Goal: Check status: Check status

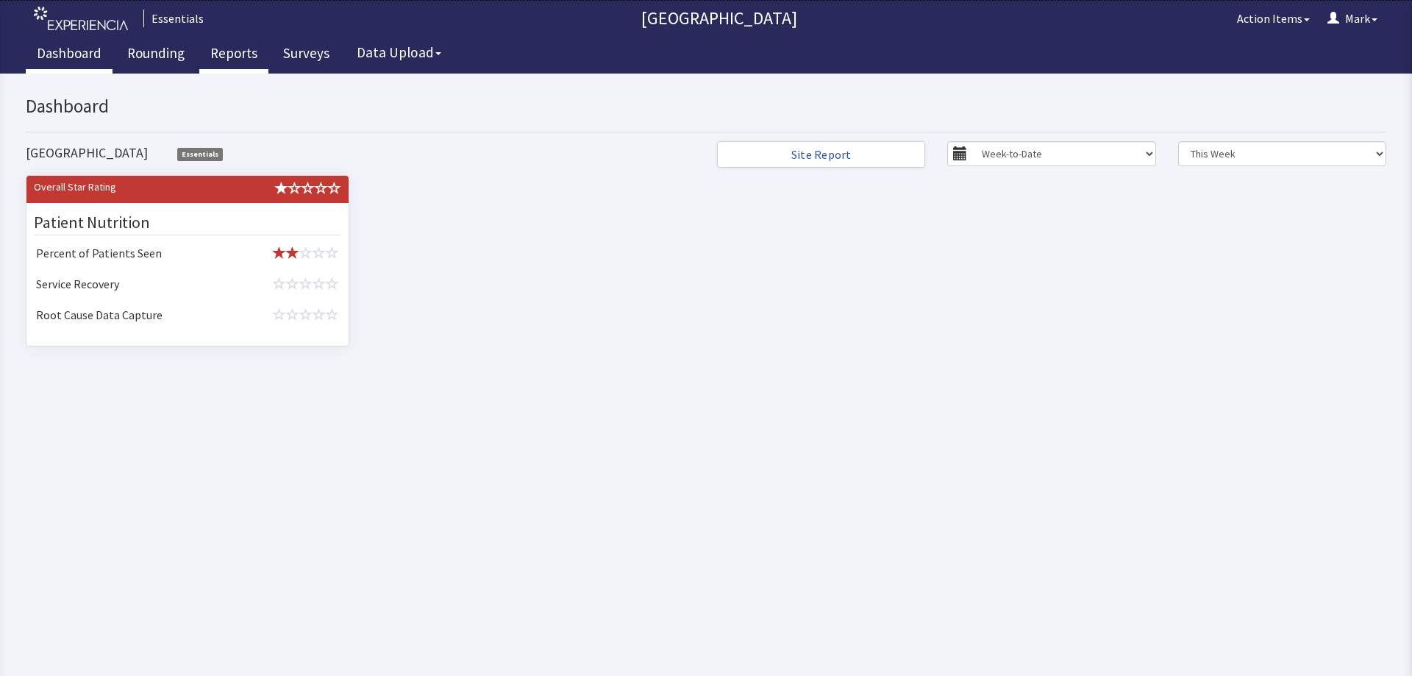
click at [230, 60] on link "Reports" at bounding box center [233, 55] width 69 height 37
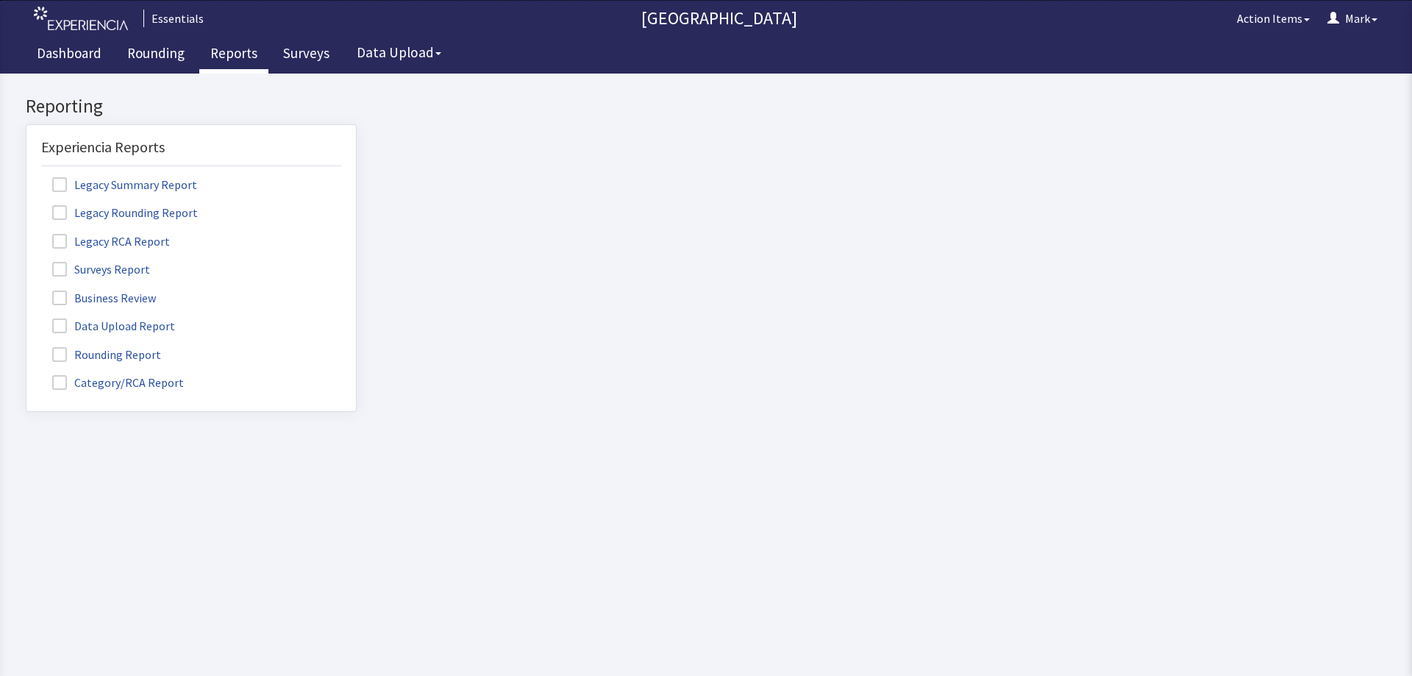
click at [68, 360] on label "Rounding Report" at bounding box center [108, 353] width 135 height 19
click at [26, 346] on input "Rounding Report" at bounding box center [26, 346] width 0 height 0
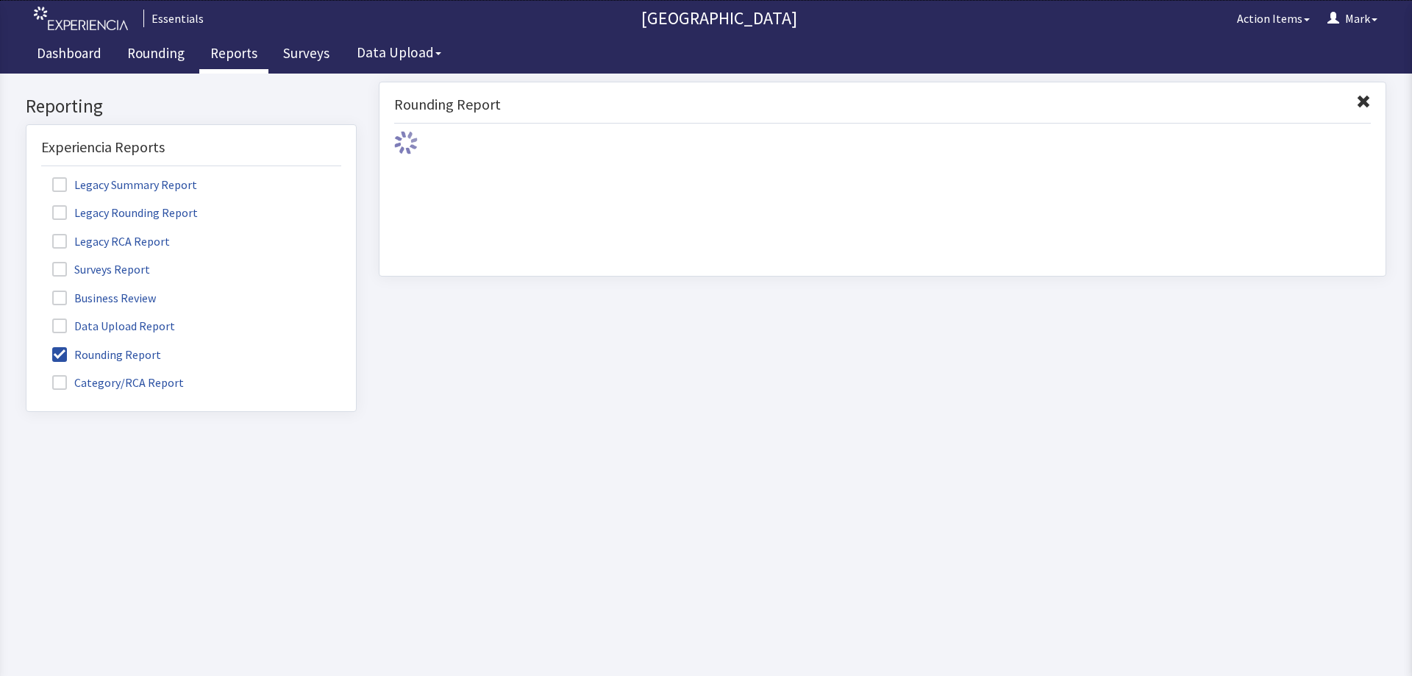
click at [65, 385] on span at bounding box center [59, 382] width 15 height 15
click at [26, 374] on input "Category/RCA Report" at bounding box center [26, 374] width 0 height 0
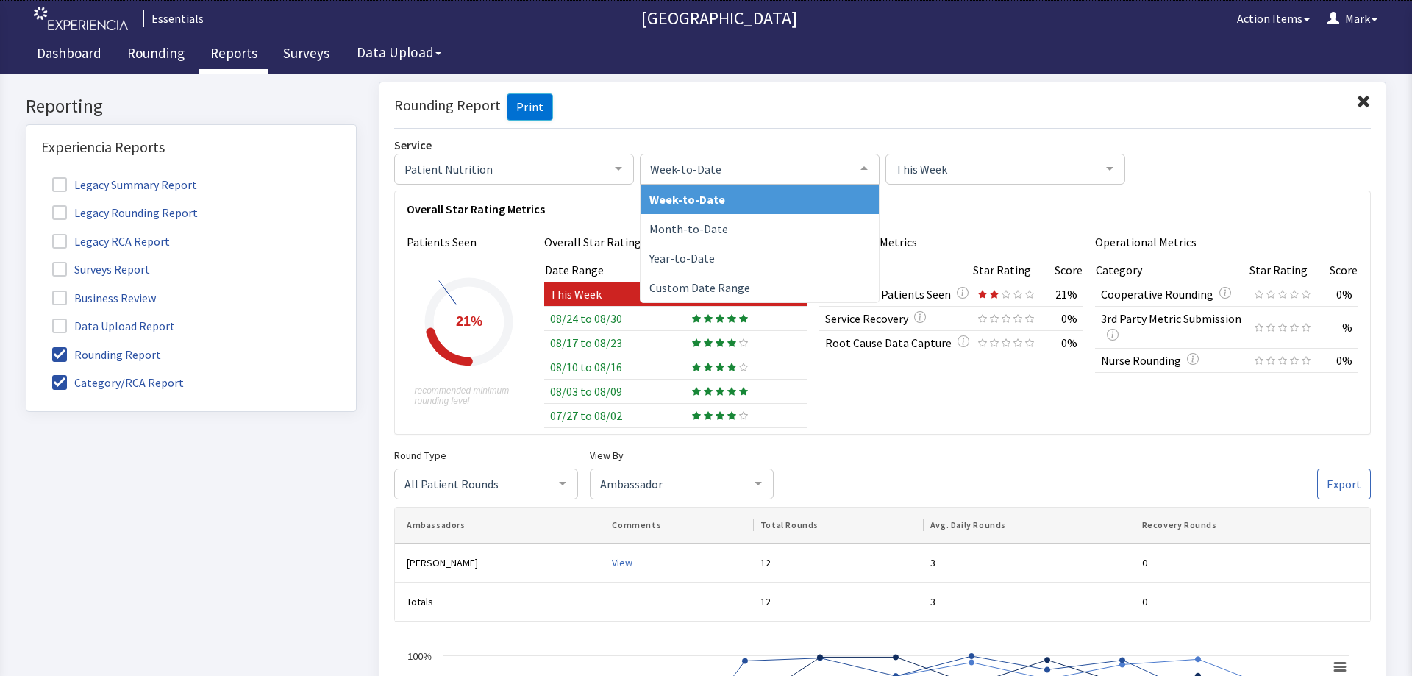
click at [859, 172] on div at bounding box center [863, 168] width 29 height 28
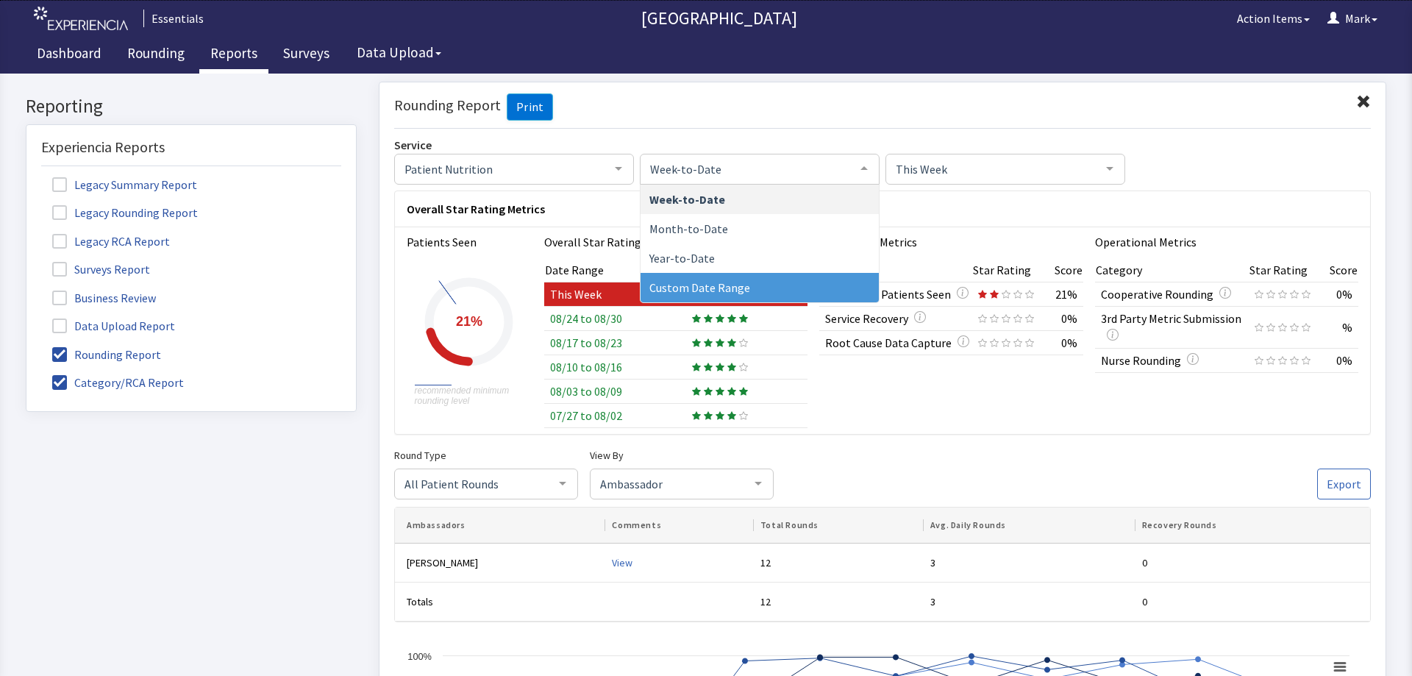
click at [724, 279] on span "Custom Date Range" at bounding box center [699, 286] width 101 height 15
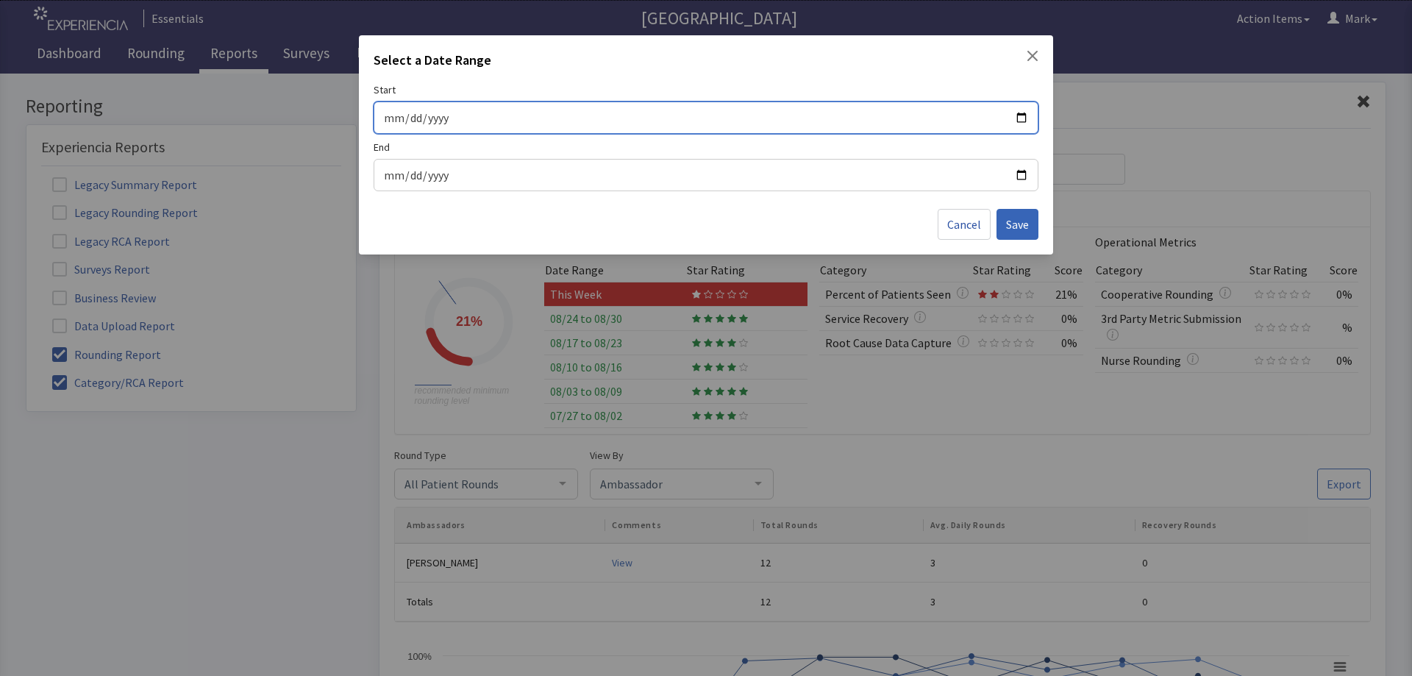
click at [1026, 118] on input "Start" at bounding box center [706, 117] width 646 height 19
type input "[DATE]"
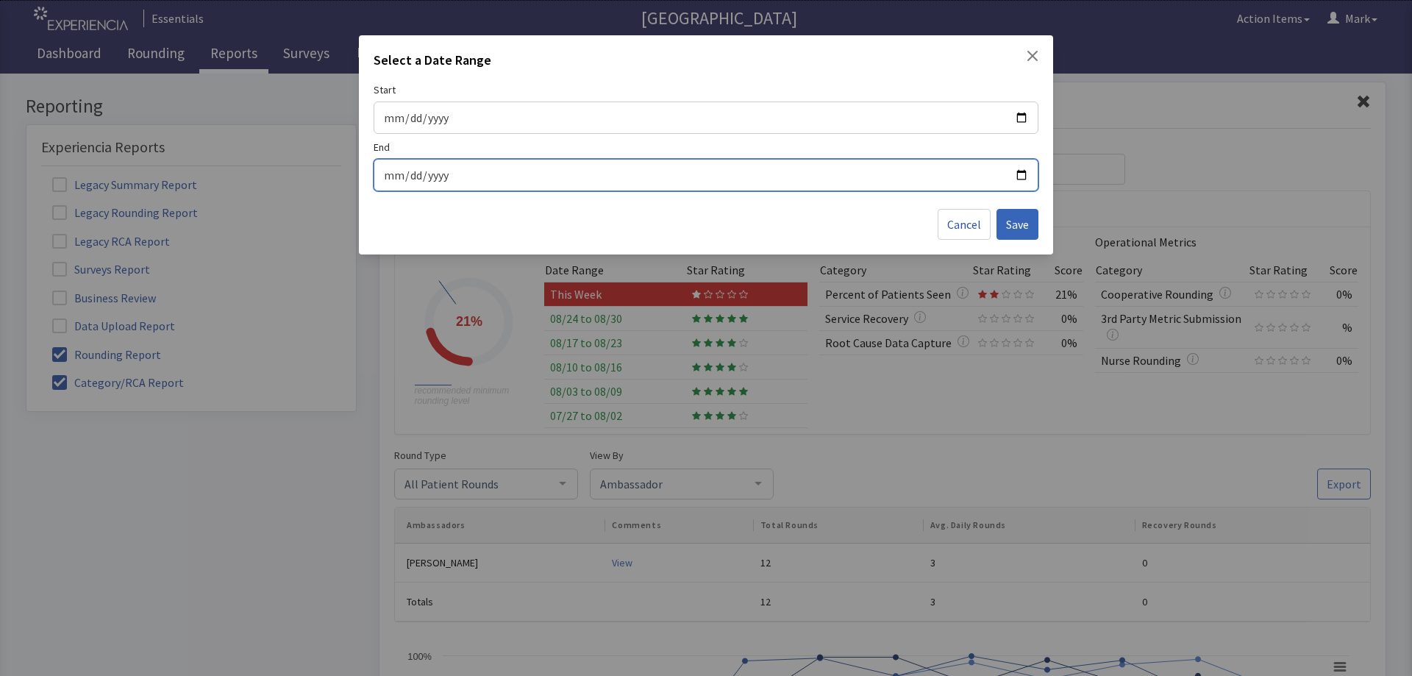
click at [1011, 170] on input "End" at bounding box center [706, 174] width 646 height 19
click at [1020, 174] on input "End" at bounding box center [706, 174] width 646 height 19
type input "[DATE]"
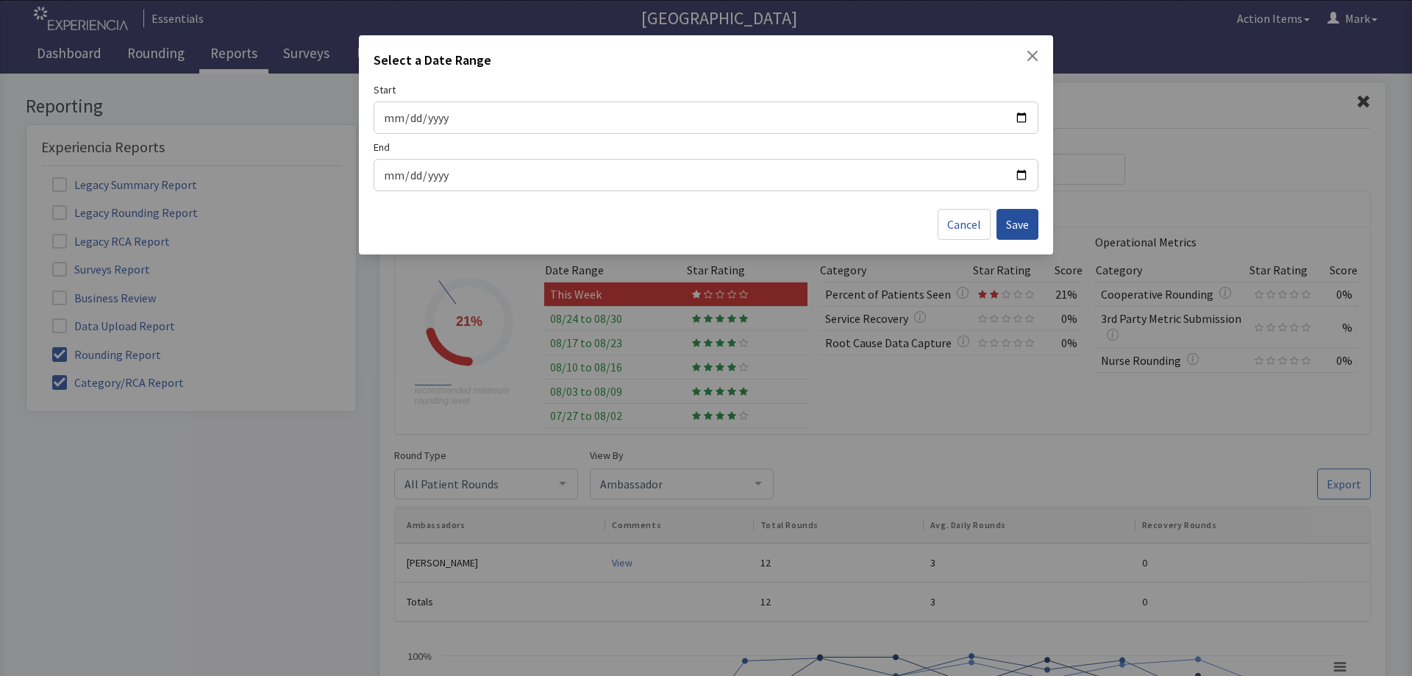
click at [1002, 223] on button "Save" at bounding box center [1018, 224] width 42 height 31
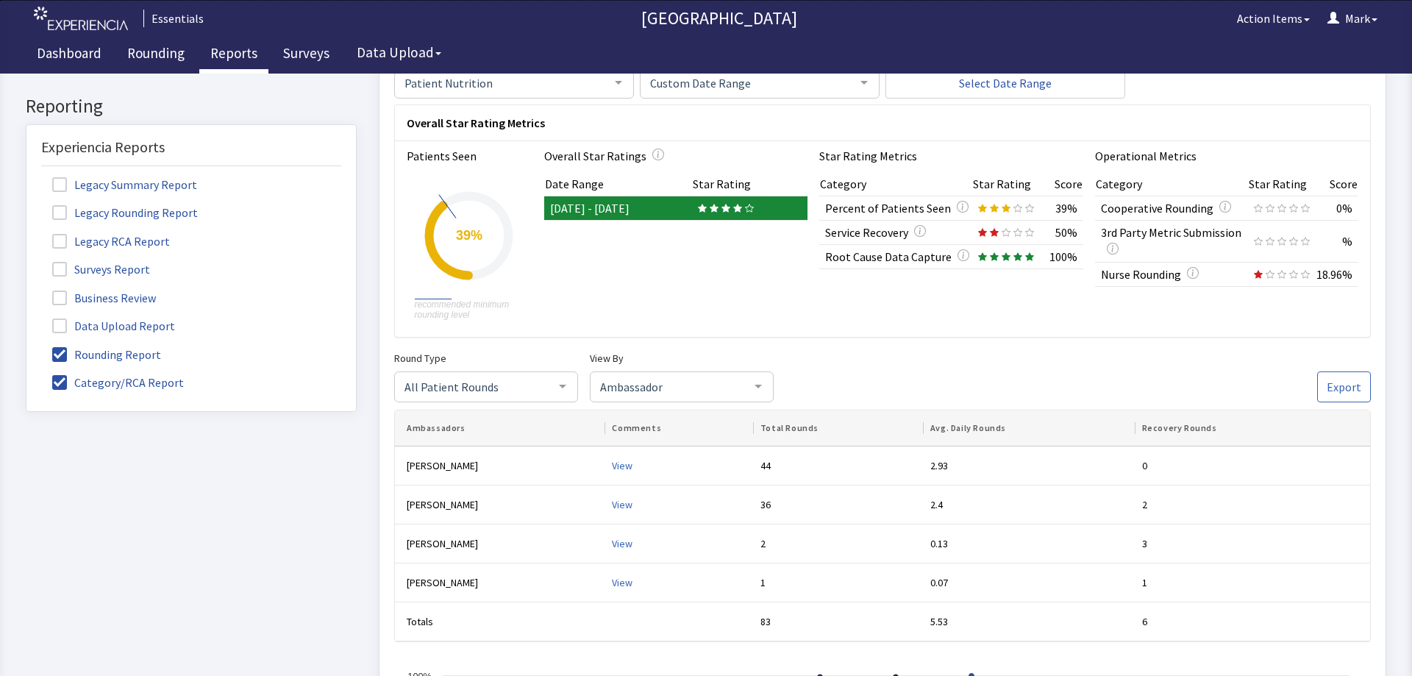
scroll to position [66, 0]
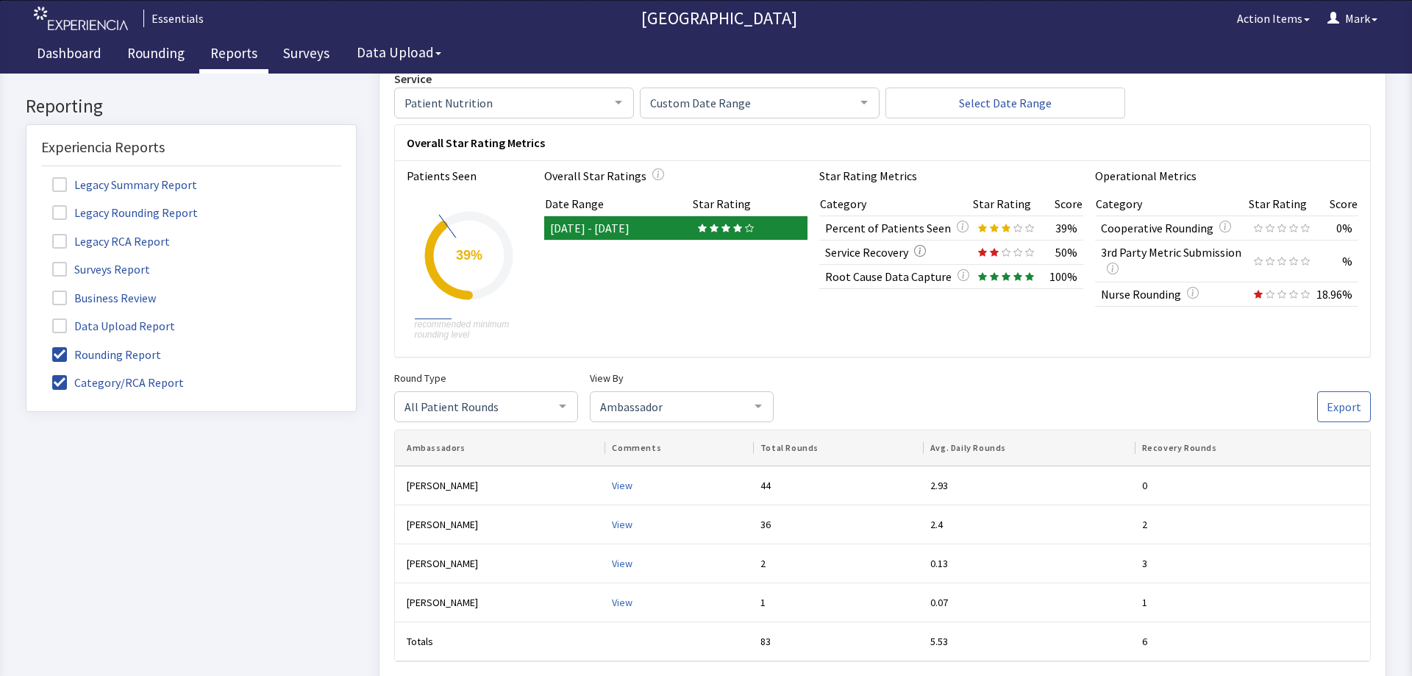
click at [919, 255] on icon "button" at bounding box center [920, 250] width 12 height 12
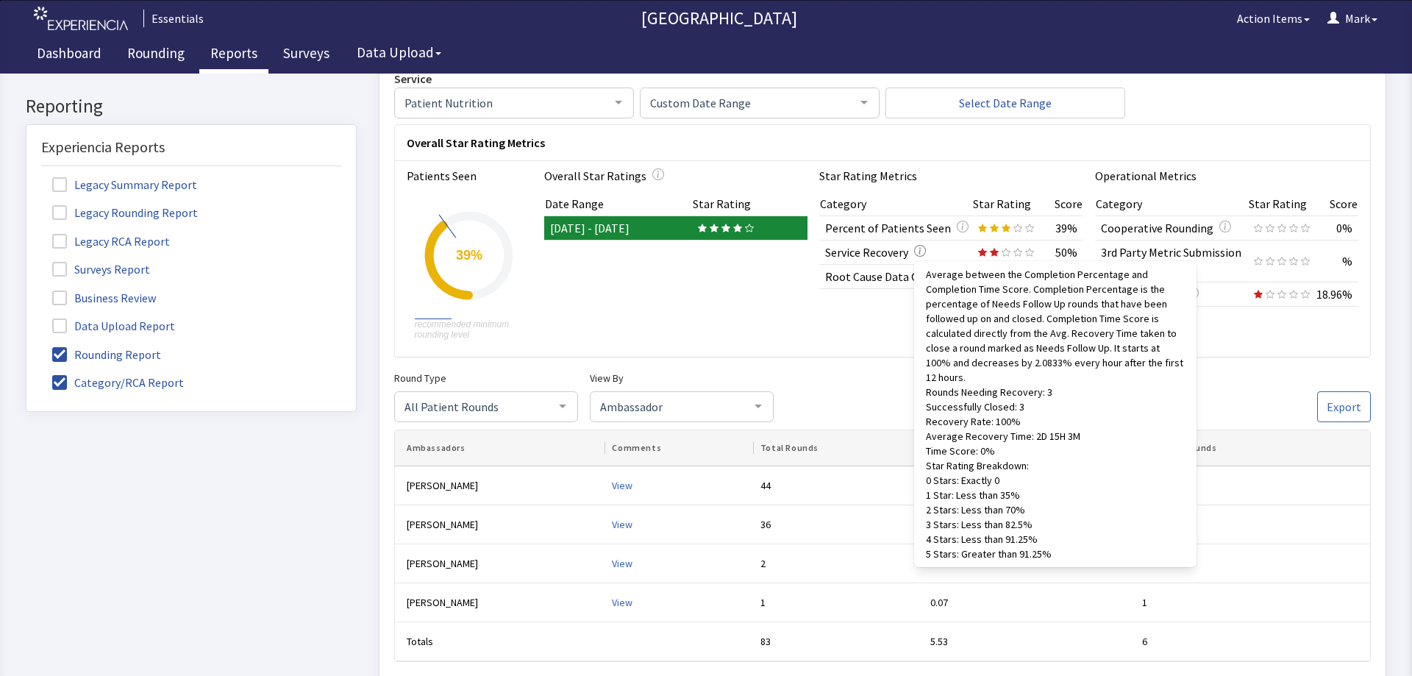
click at [919, 255] on icon "button" at bounding box center [920, 250] width 12 height 12
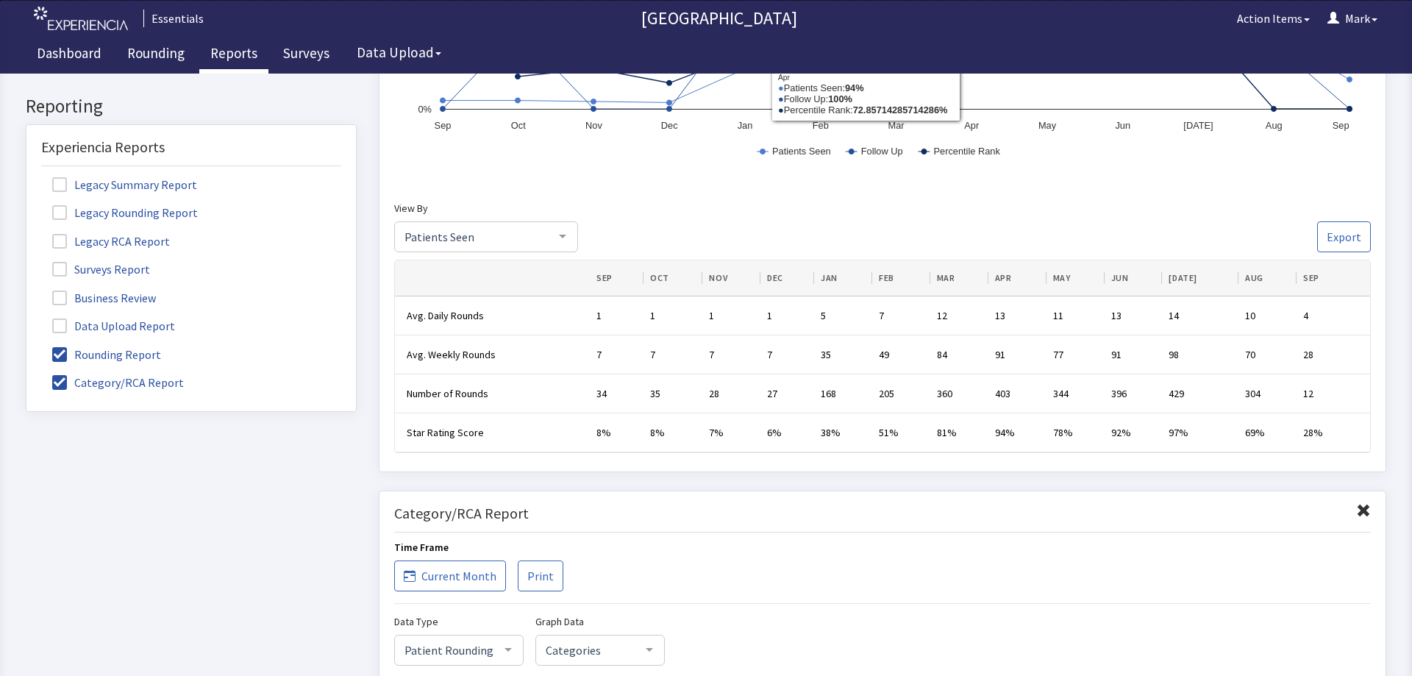
scroll to position [1030, 0]
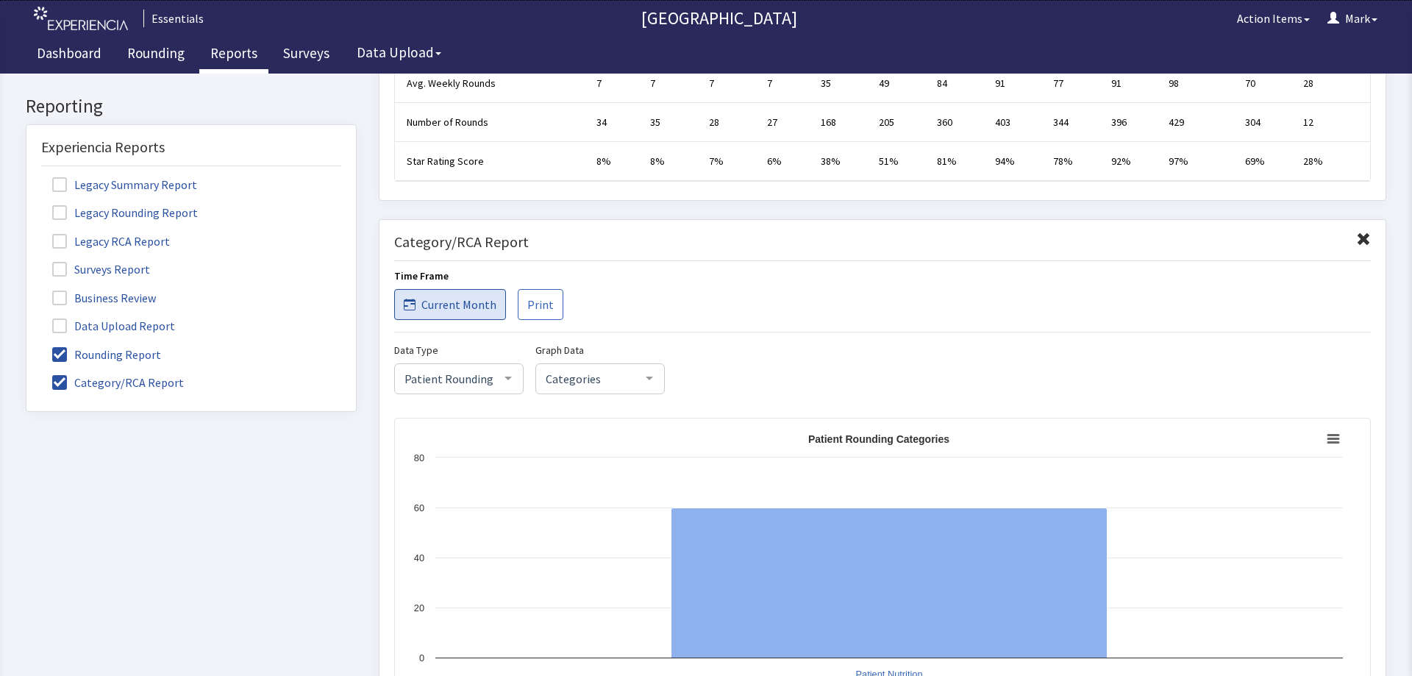
click at [452, 297] on span "Current Month" at bounding box center [458, 304] width 75 height 18
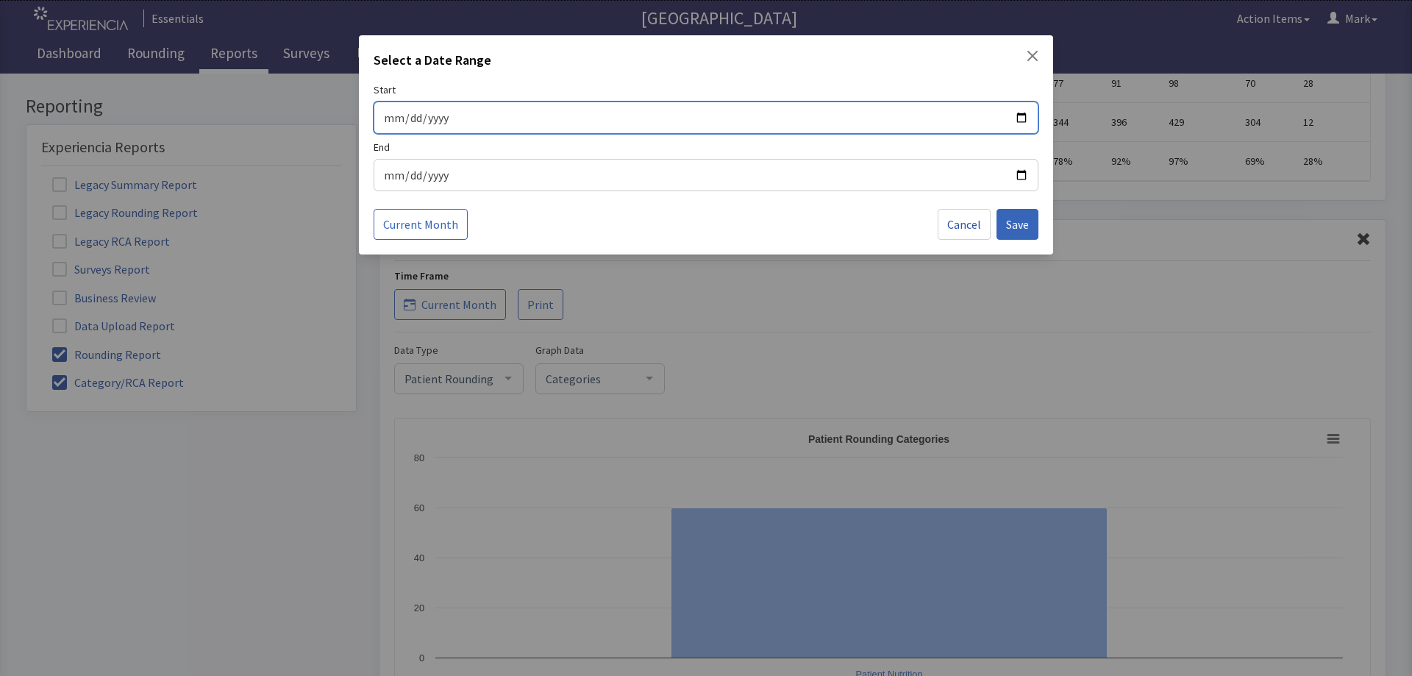
click at [1020, 116] on input "Start" at bounding box center [706, 117] width 646 height 19
type input "[DATE]"
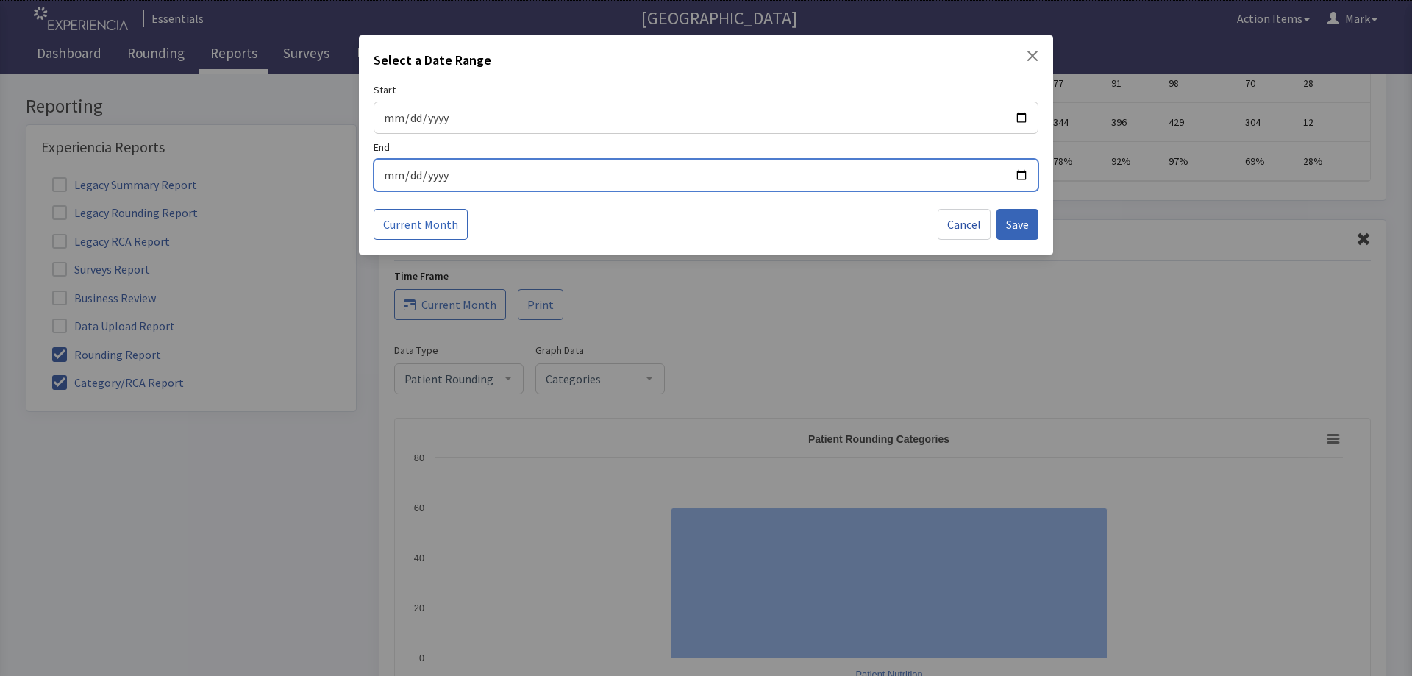
click at [1021, 178] on input "End" at bounding box center [706, 174] width 646 height 19
type input "[DATE]"
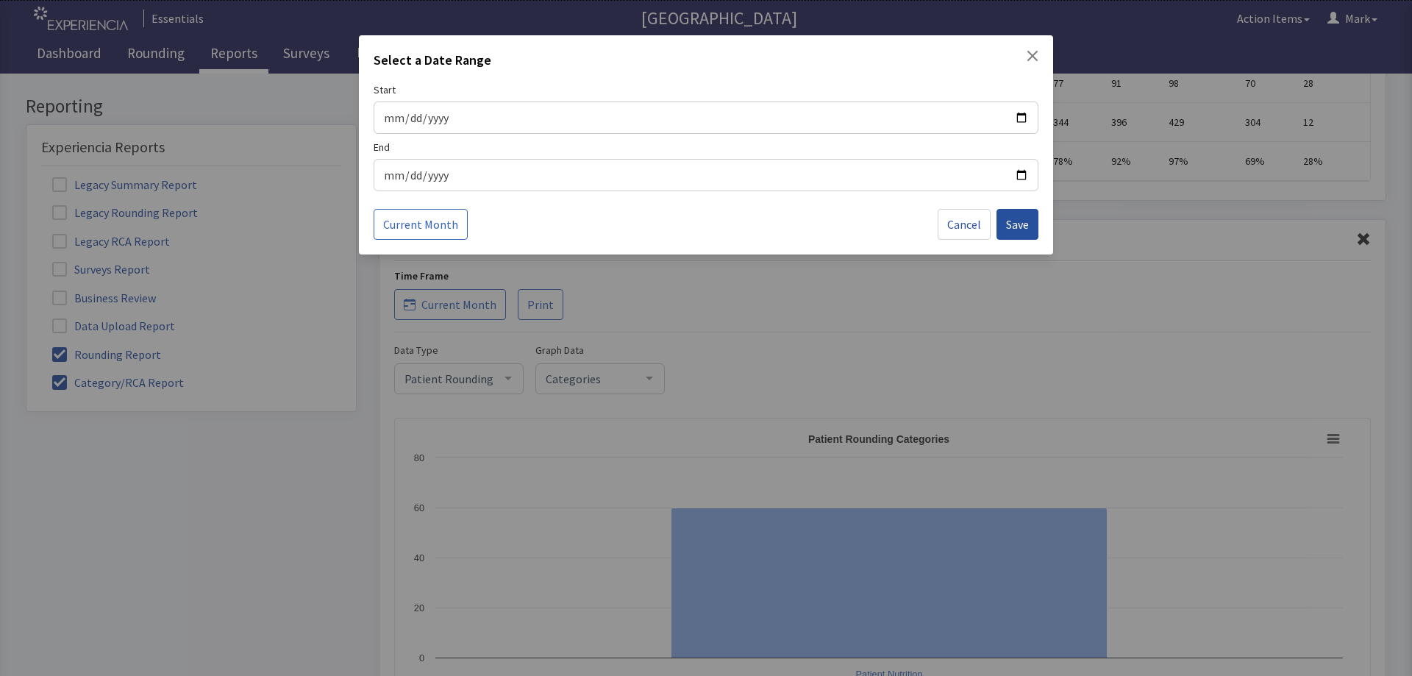
click at [1006, 226] on span "Save" at bounding box center [1017, 224] width 23 height 18
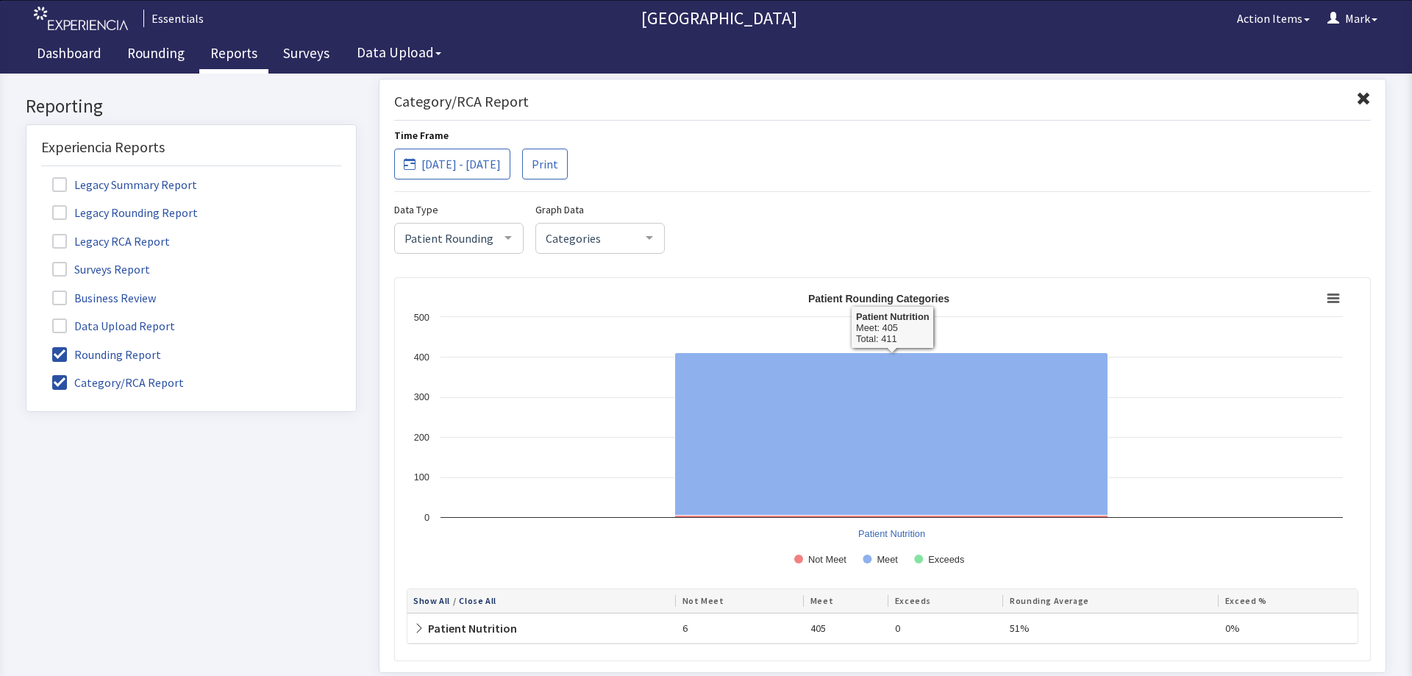
scroll to position [1152, 0]
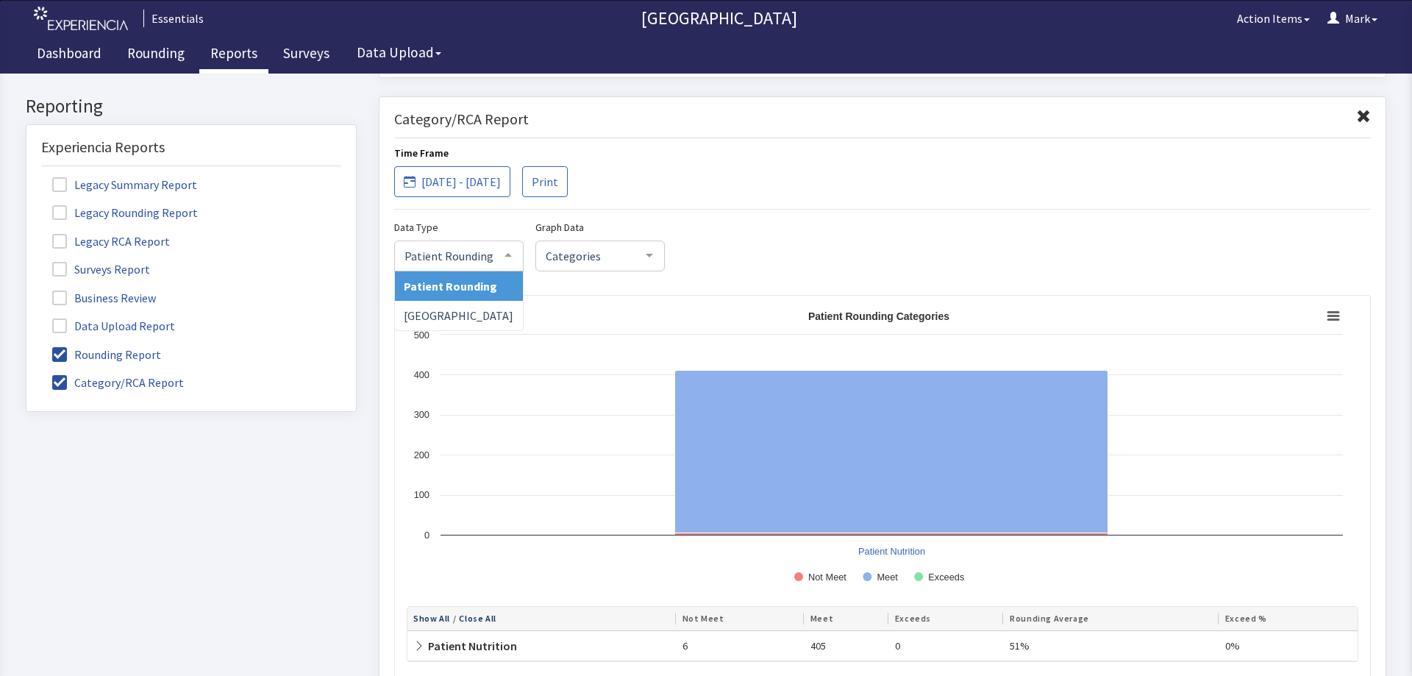
click at [491, 258] on span "Patient Rounding" at bounding box center [447, 254] width 93 height 16
click at [638, 257] on div at bounding box center [649, 255] width 29 height 28
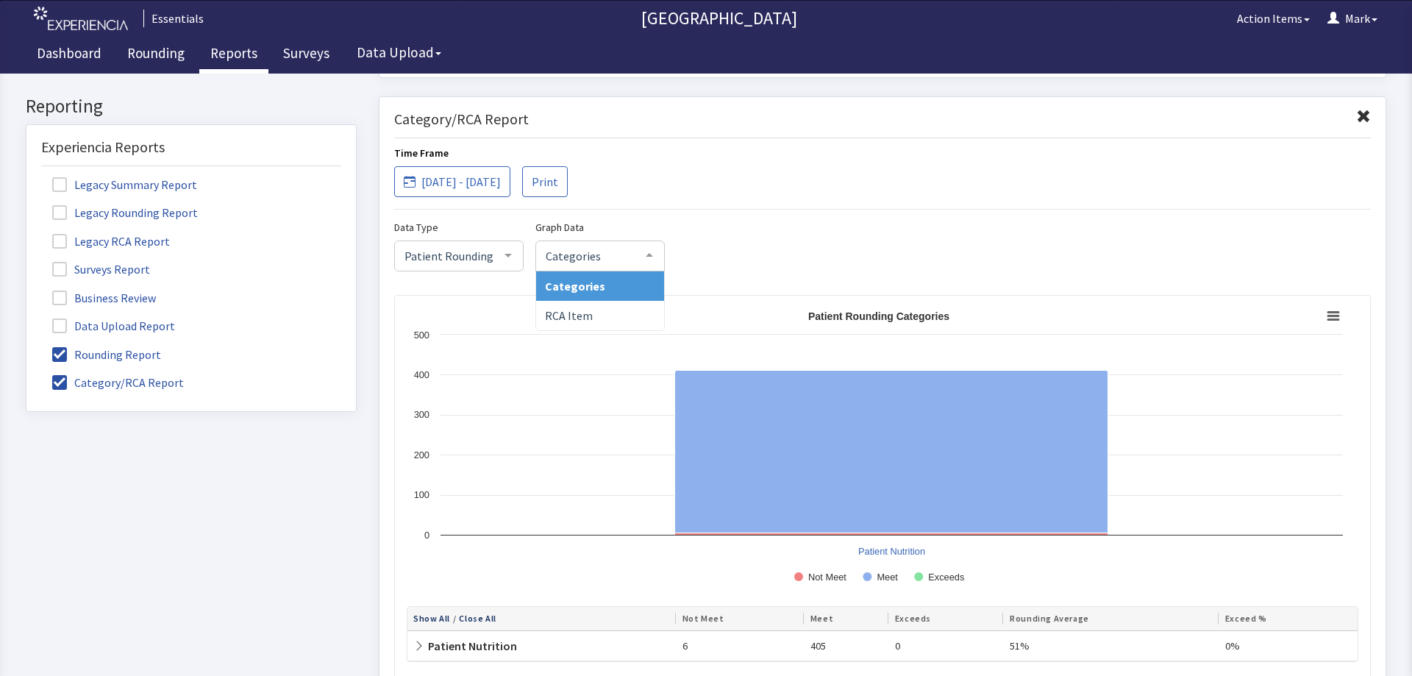
click at [691, 241] on div "Data Type Patient Rounding Patient Rounding Nurse Station No elements found. Co…" at bounding box center [882, 244] width 977 height 53
click at [652, 260] on div at bounding box center [649, 255] width 29 height 28
click at [627, 316] on span "RCA Item" at bounding box center [600, 314] width 128 height 29
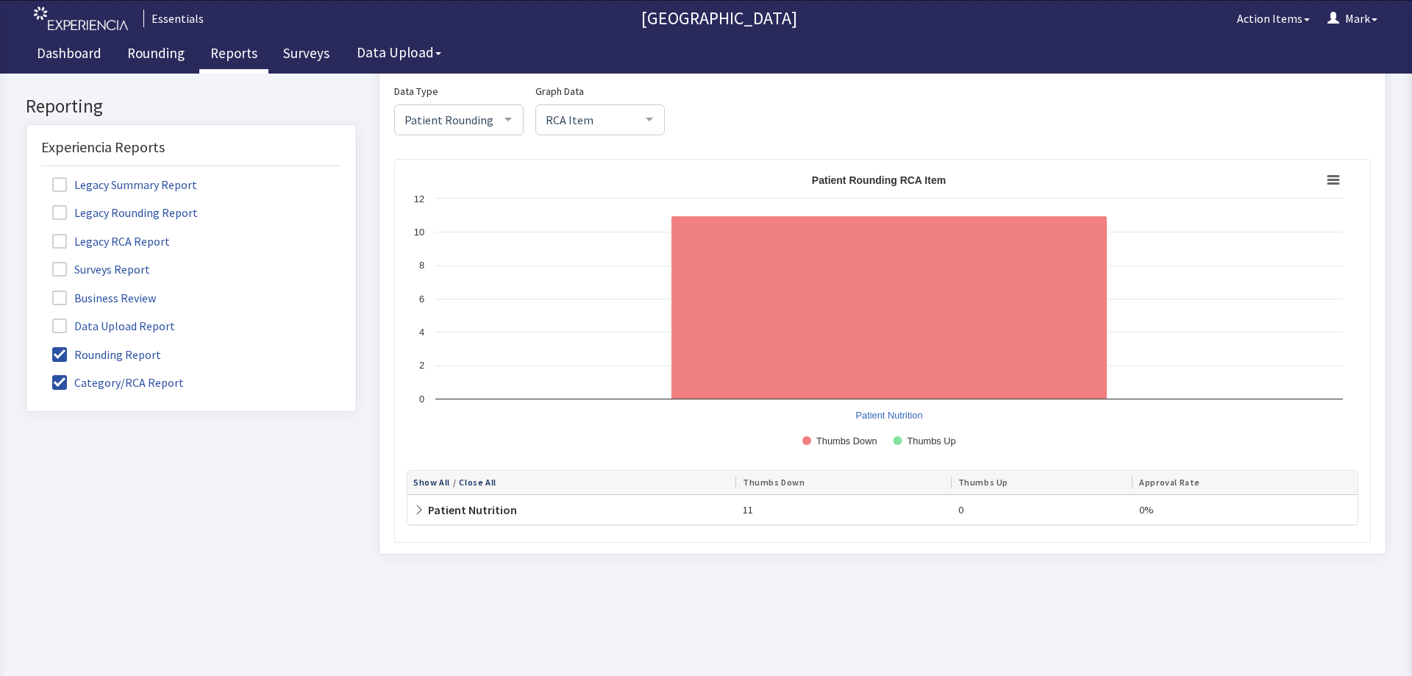
scroll to position [1300, 0]
click at [426, 505] on span "Patient Nutrition" at bounding box center [465, 509] width 104 height 15
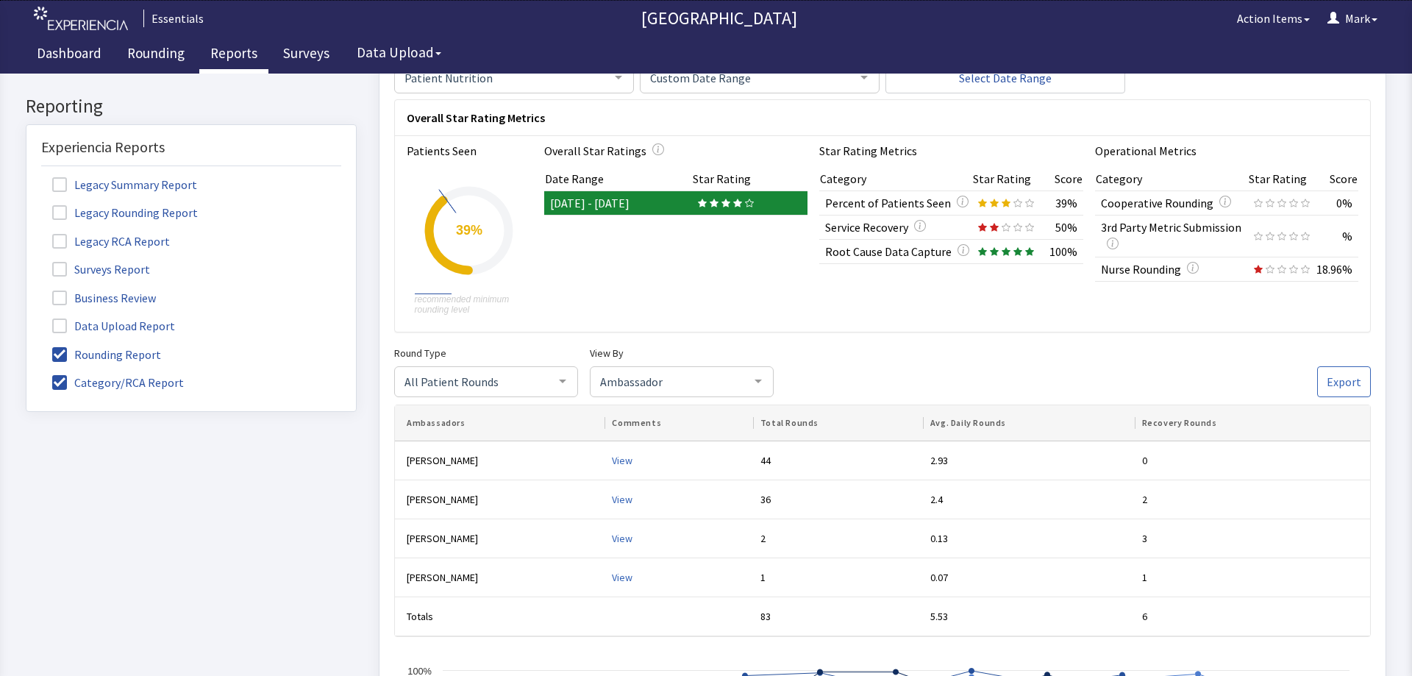
scroll to position [65, 0]
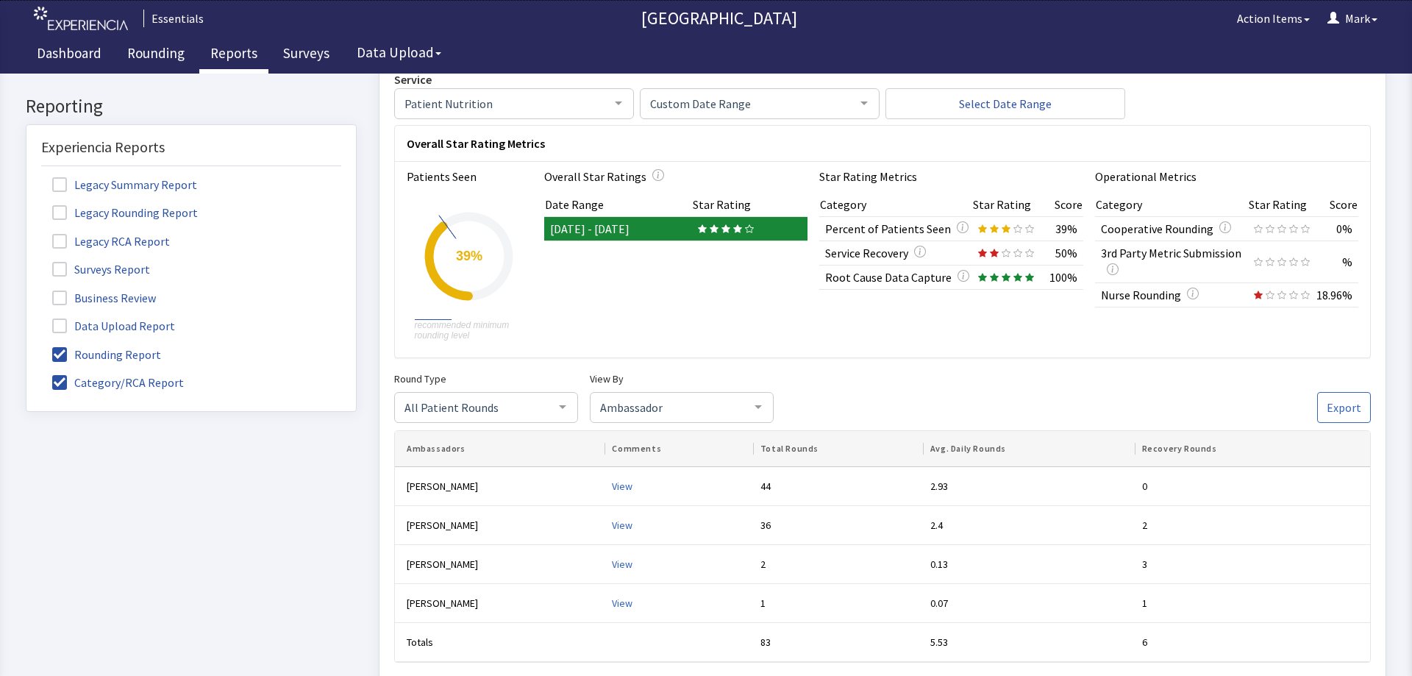
click at [765, 410] on div at bounding box center [758, 406] width 29 height 28
click at [697, 530] on span "Comments" at bounding box center [682, 524] width 182 height 29
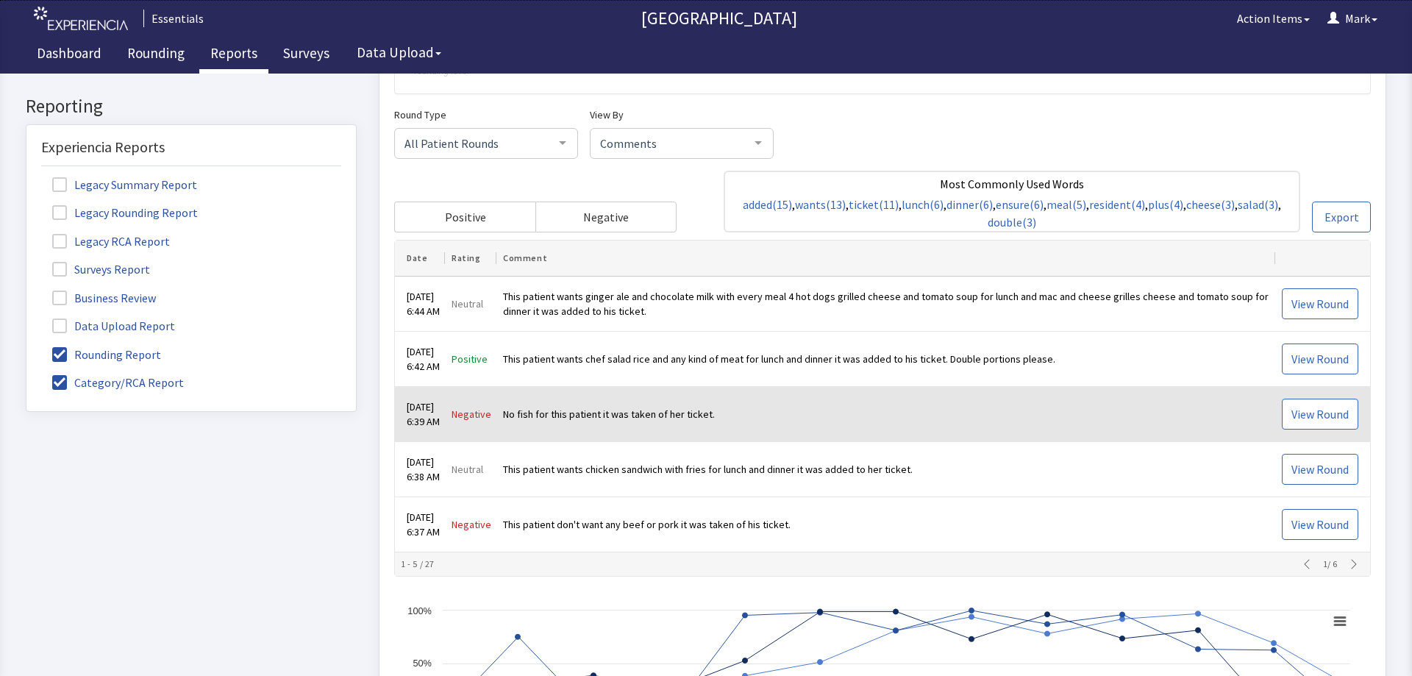
scroll to position [360, 0]
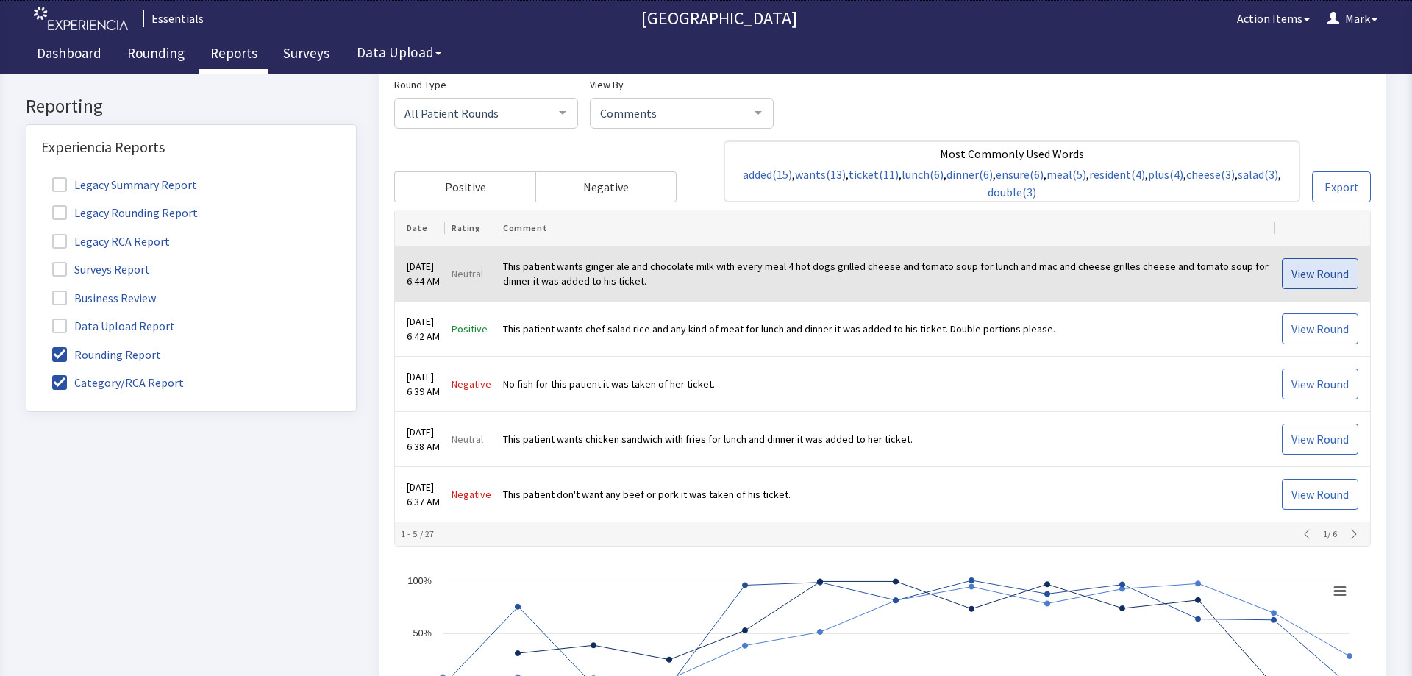
click at [1311, 279] on span "View Round" at bounding box center [1320, 274] width 57 height 18
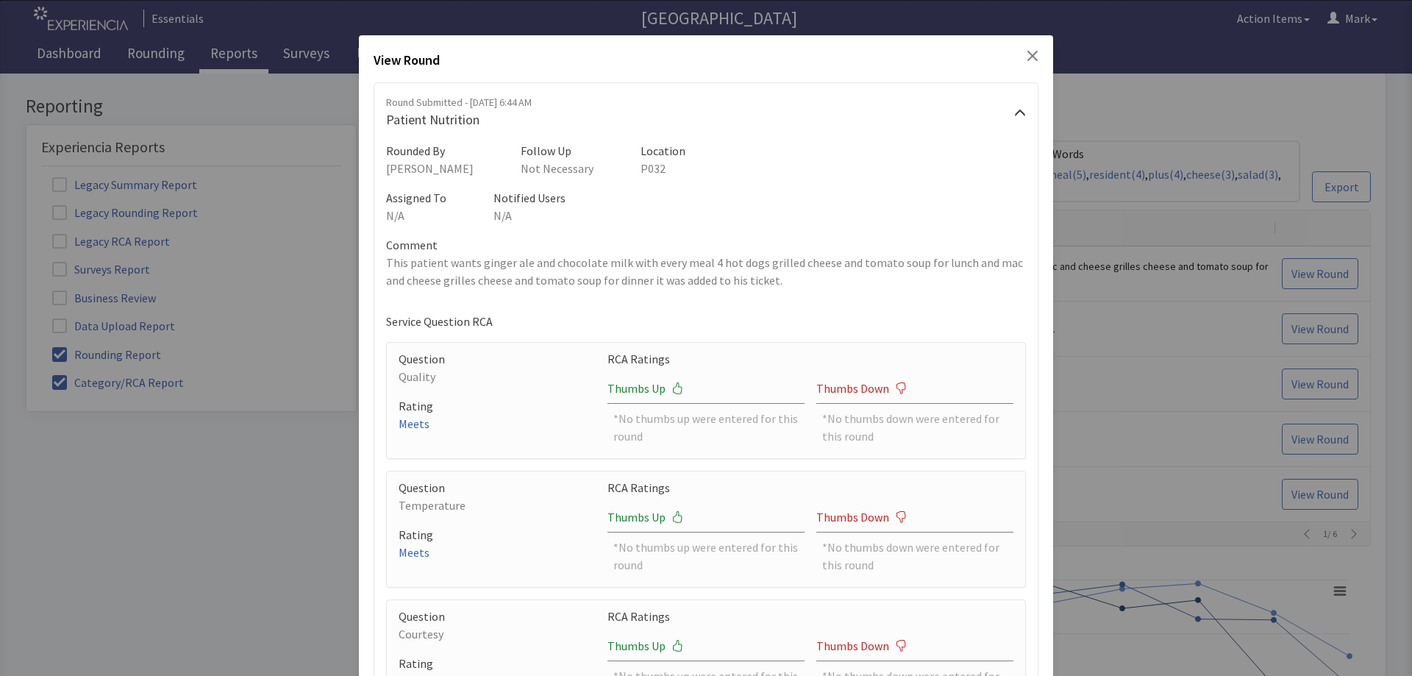
click at [1025, 49] on div "View Round Round Submitted - [DATE] 6:44 AM Patient Nutrition Rounded By [PERSO…" at bounding box center [706, 526] width 694 height 983
click at [1027, 53] on icon "Close" at bounding box center [1033, 56] width 12 height 12
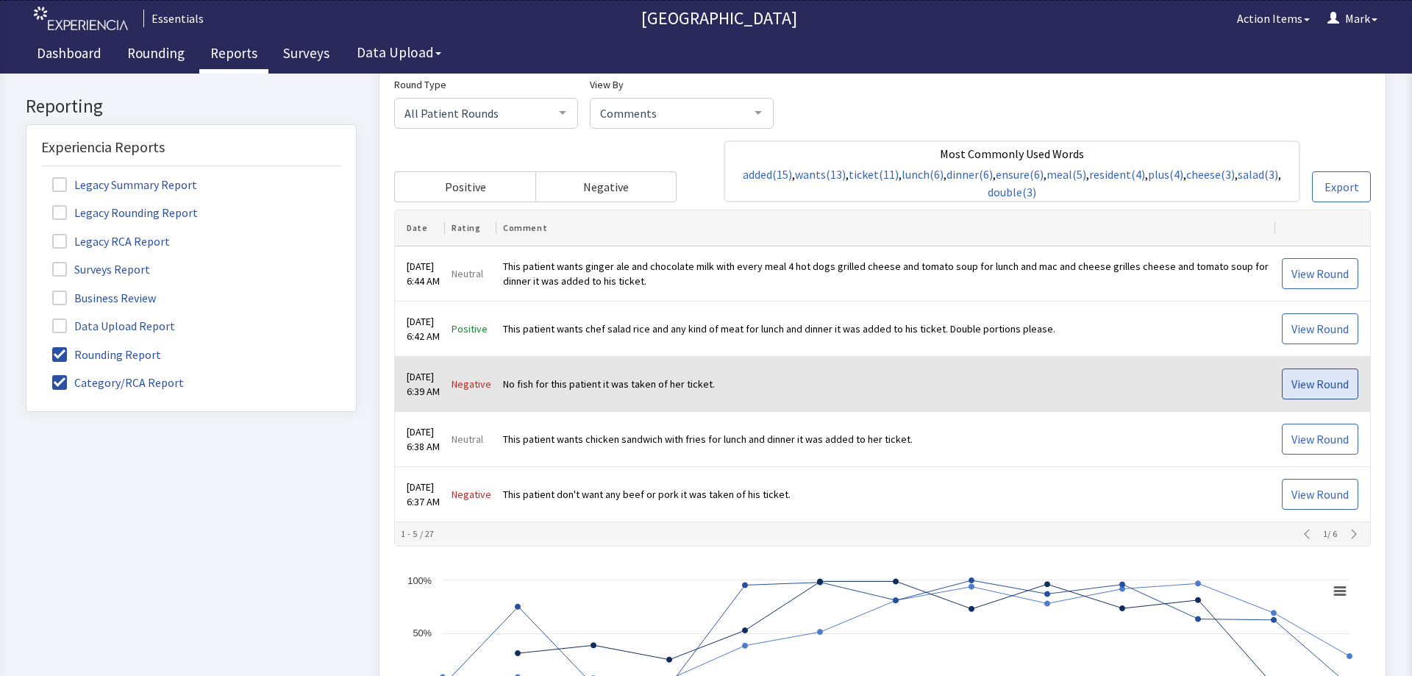
click at [1303, 391] on span "View Round" at bounding box center [1320, 384] width 57 height 18
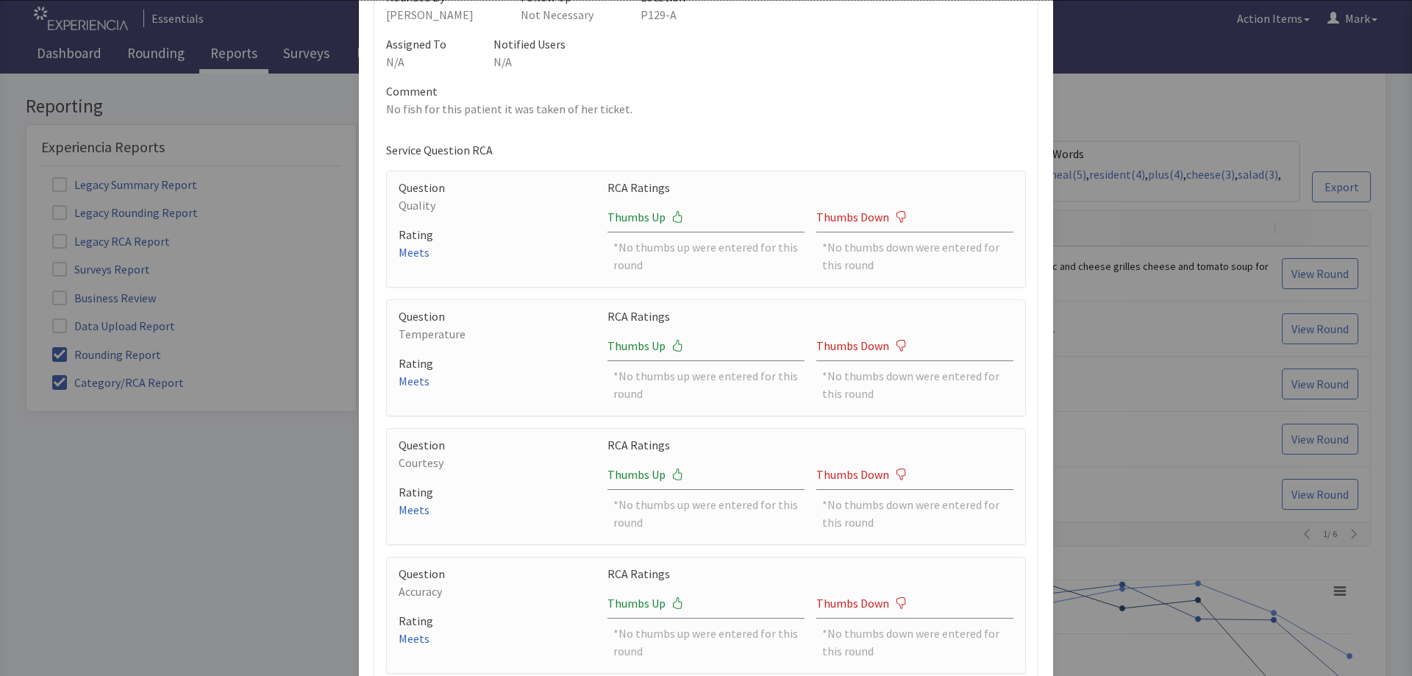
scroll to position [0, 0]
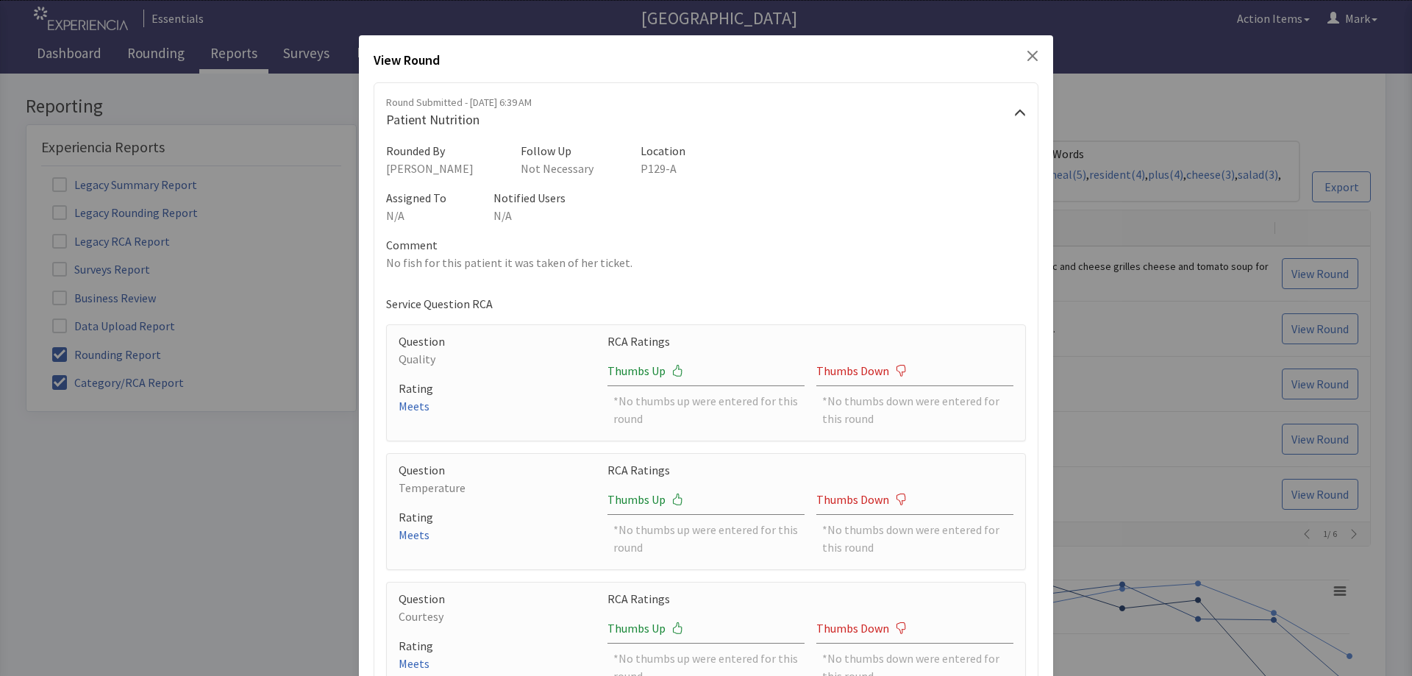
click at [1033, 58] on div "View Round Round Submitted - [DATE] 6:39 AM Patient Nutrition Rounded By [PERSO…" at bounding box center [706, 518] width 694 height 966
click at [1027, 59] on icon "Close" at bounding box center [1032, 56] width 10 height 10
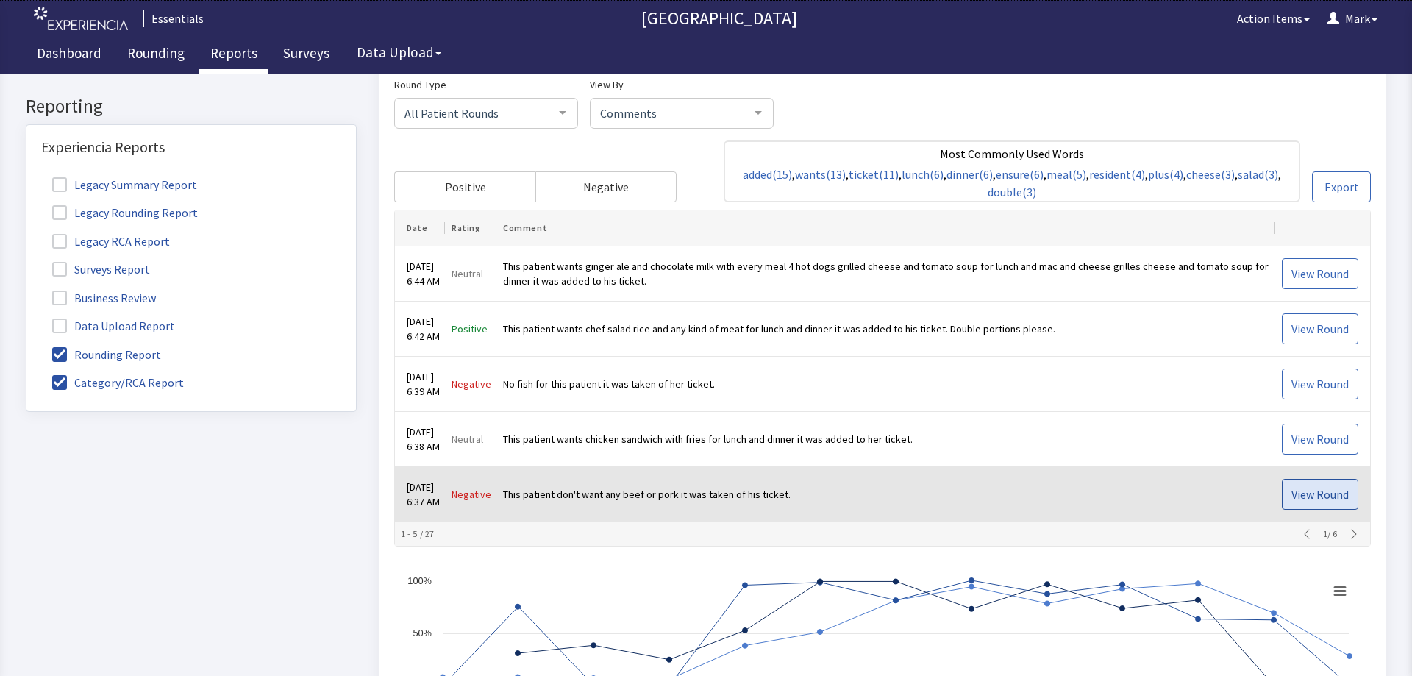
click at [1330, 499] on span "View Round" at bounding box center [1320, 494] width 57 height 18
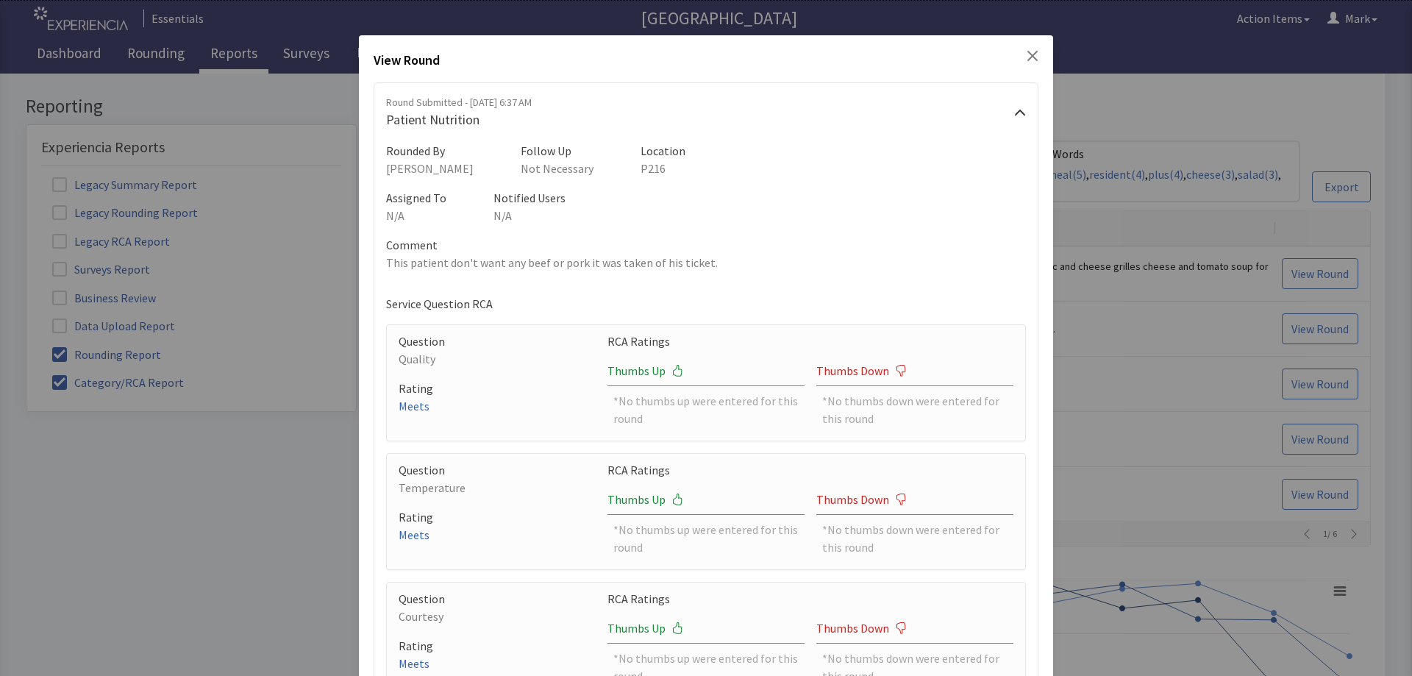
click at [1027, 58] on icon "Close" at bounding box center [1033, 56] width 12 height 12
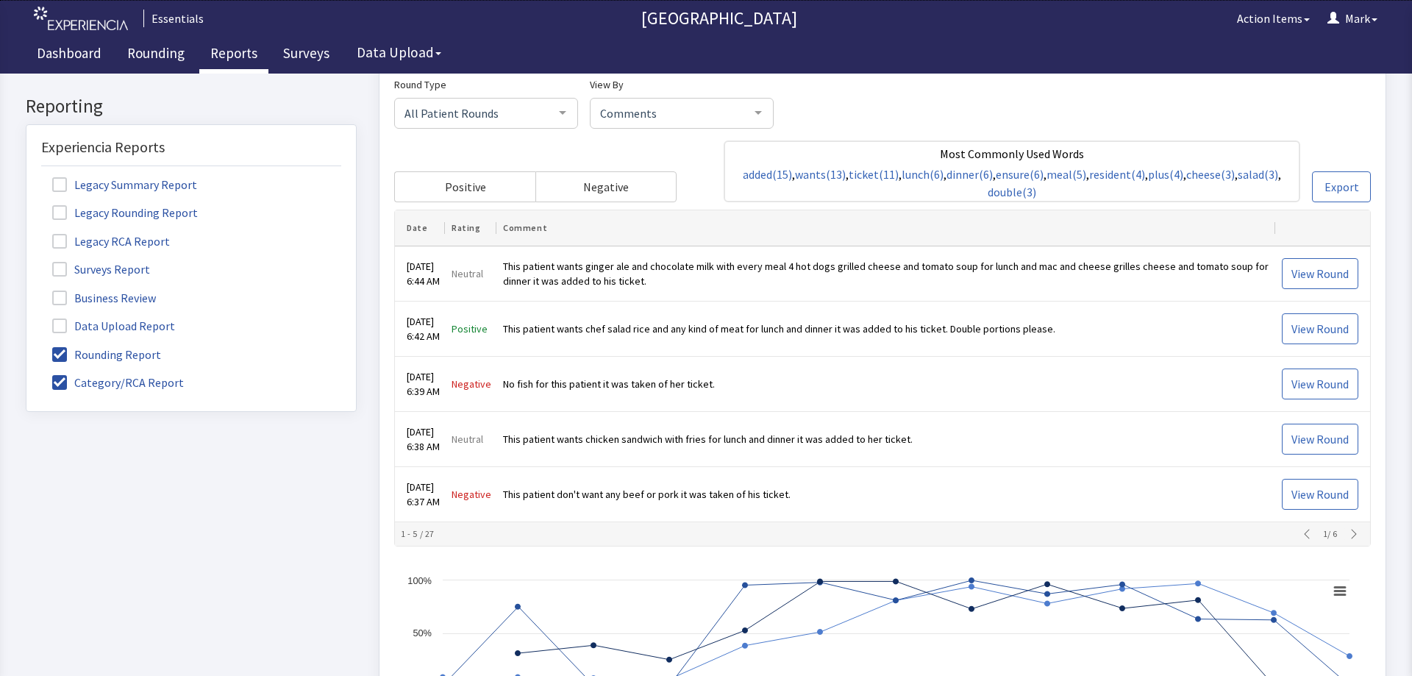
click at [1348, 538] on icon "button" at bounding box center [1354, 534] width 12 height 12
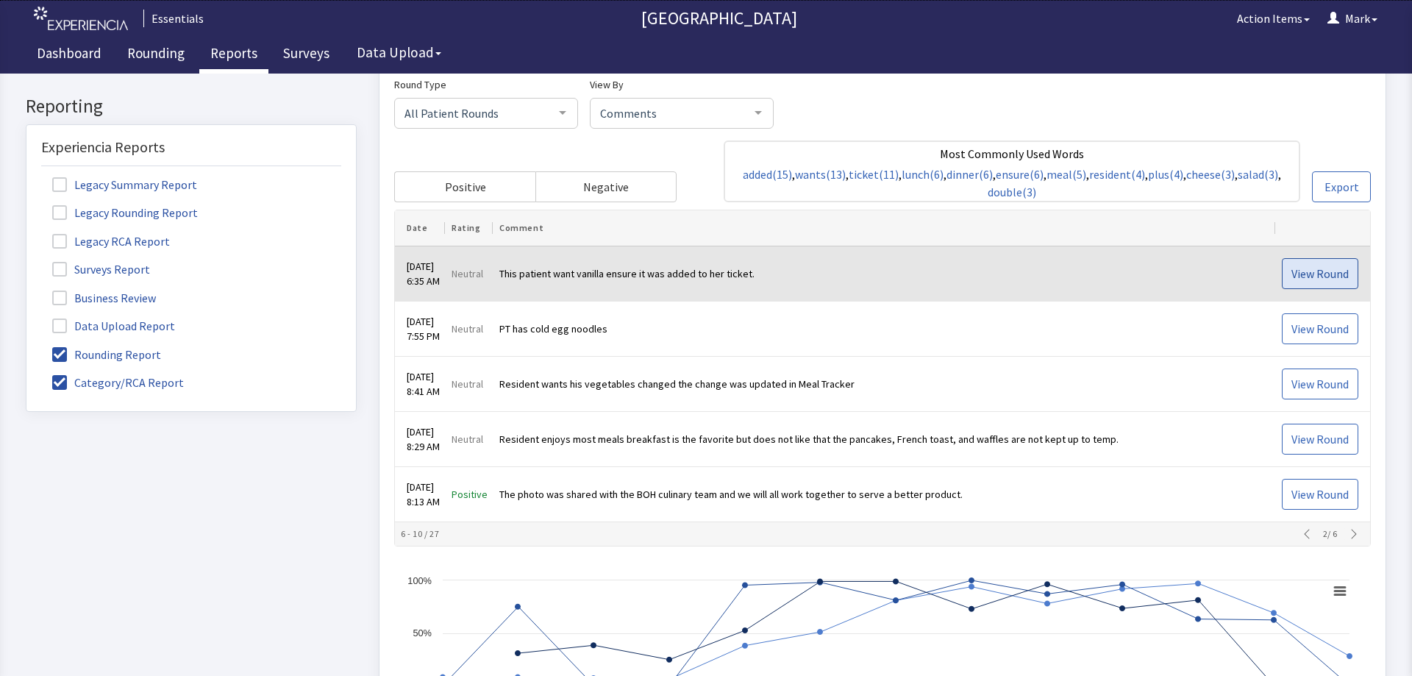
click at [1294, 268] on span "View Round" at bounding box center [1320, 274] width 57 height 18
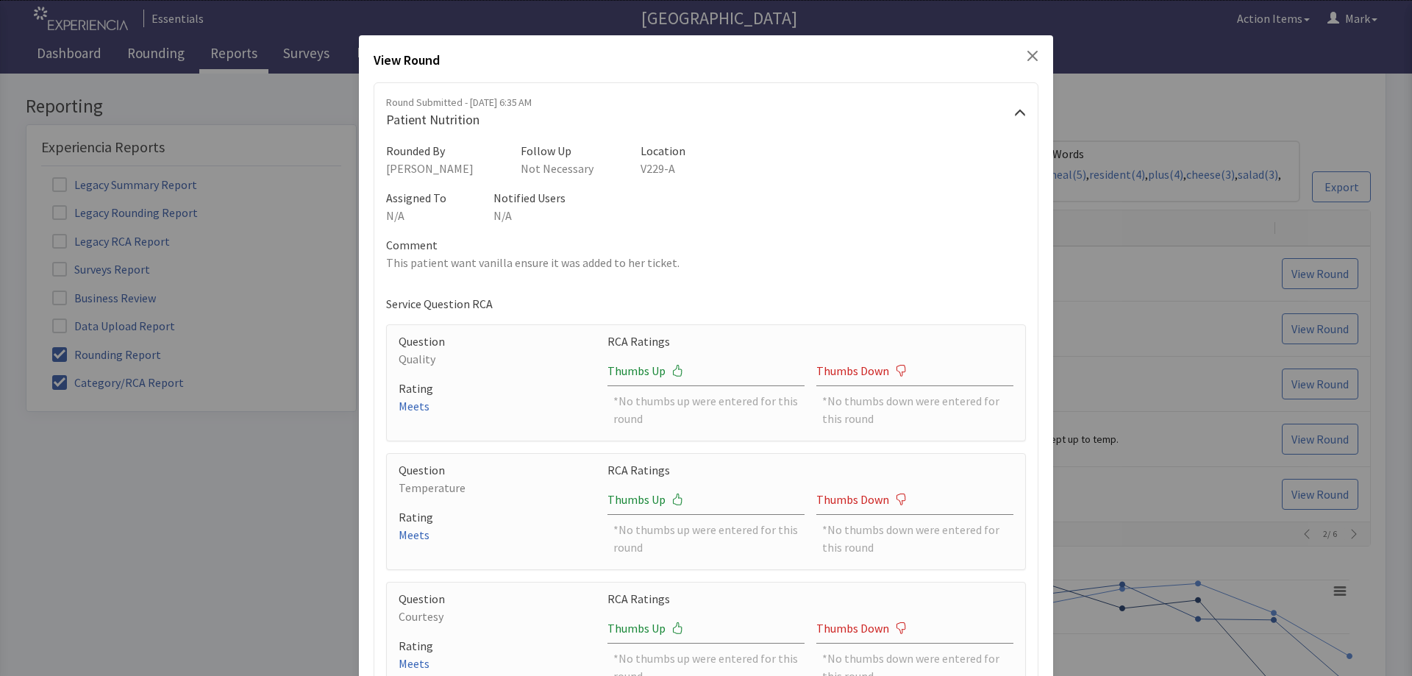
click at [1031, 57] on div "View Round Round Submitted - [DATE] 6:35 AM Patient Nutrition Rounded By [PERSO…" at bounding box center [706, 518] width 694 height 966
click at [1027, 60] on icon "Close" at bounding box center [1033, 56] width 12 height 12
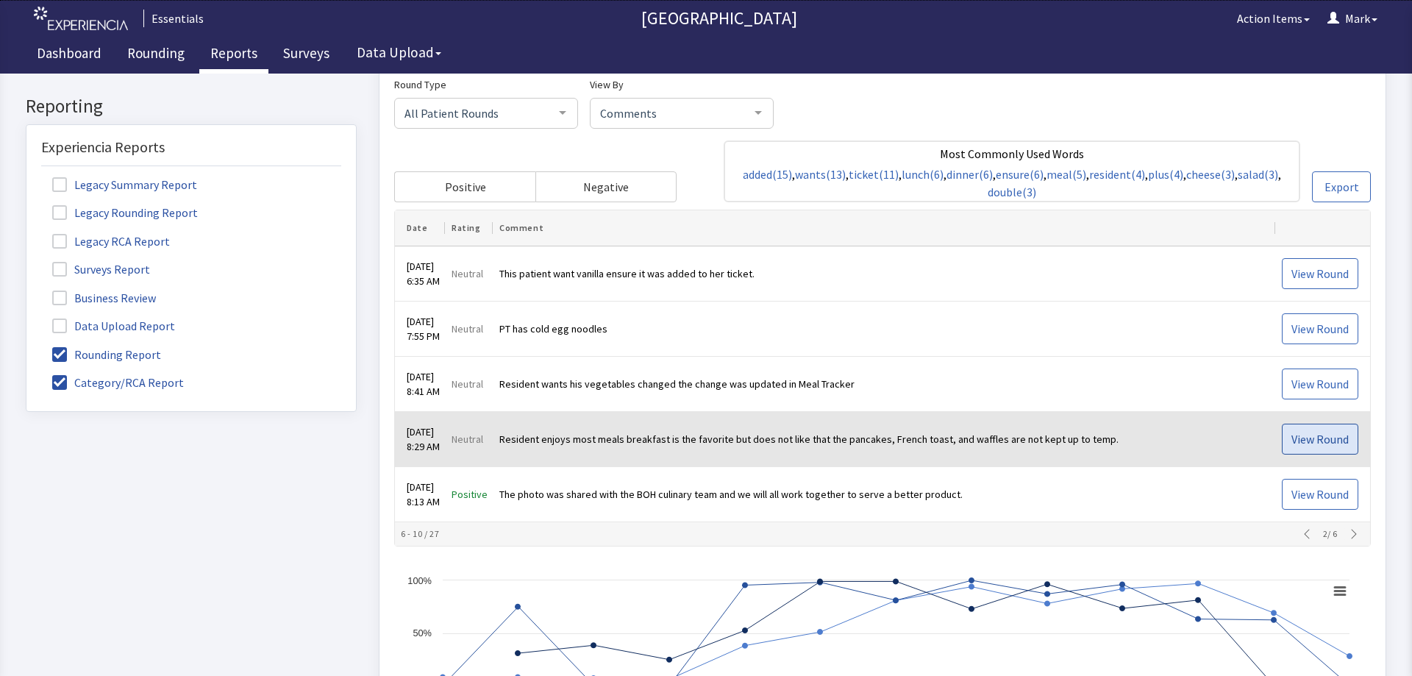
click at [1299, 436] on span "View Round" at bounding box center [1320, 439] width 57 height 18
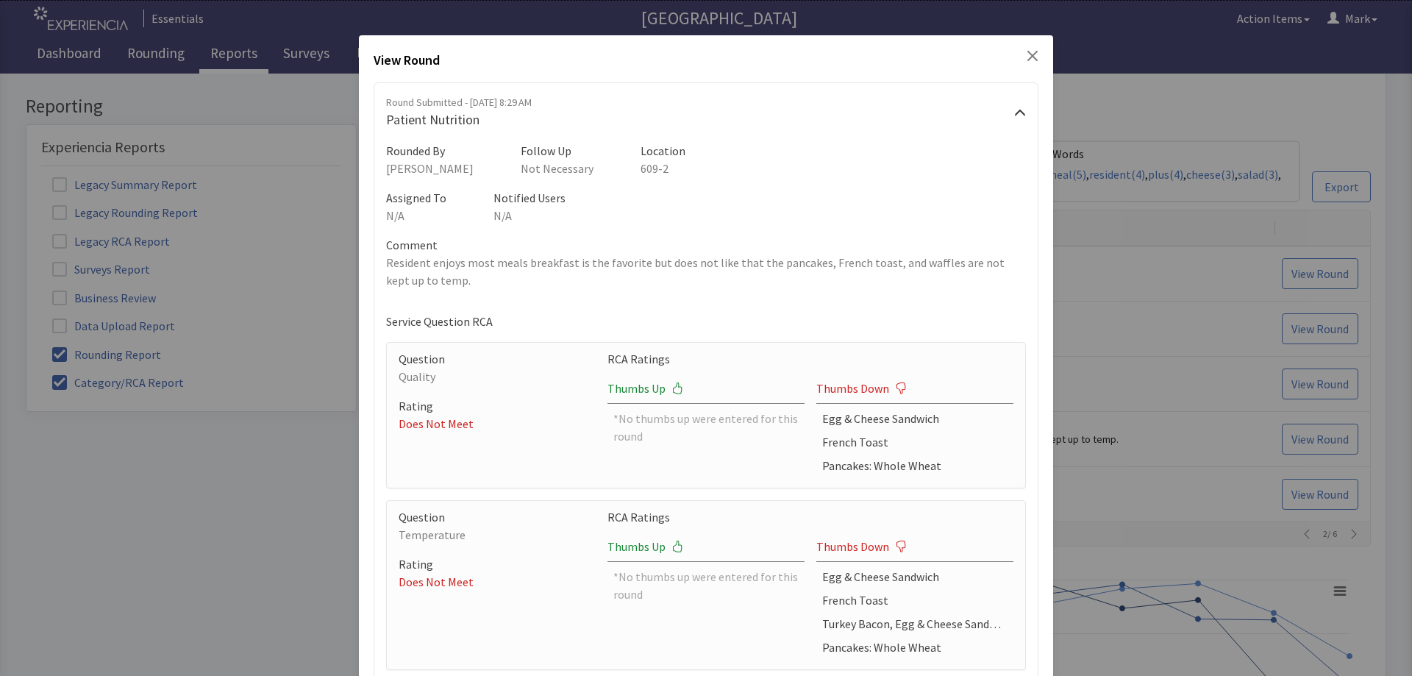
click at [1027, 55] on icon "Close" at bounding box center [1032, 56] width 10 height 10
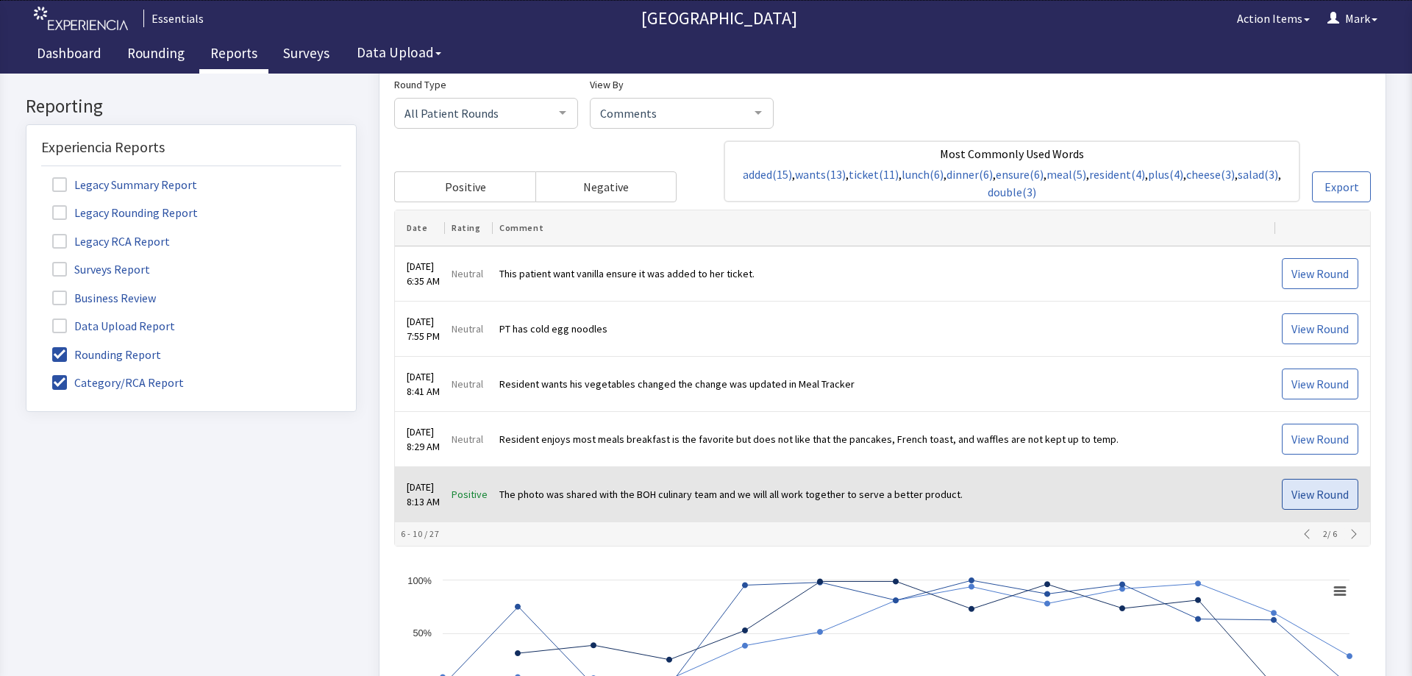
click at [1292, 492] on span "View Round" at bounding box center [1320, 494] width 57 height 18
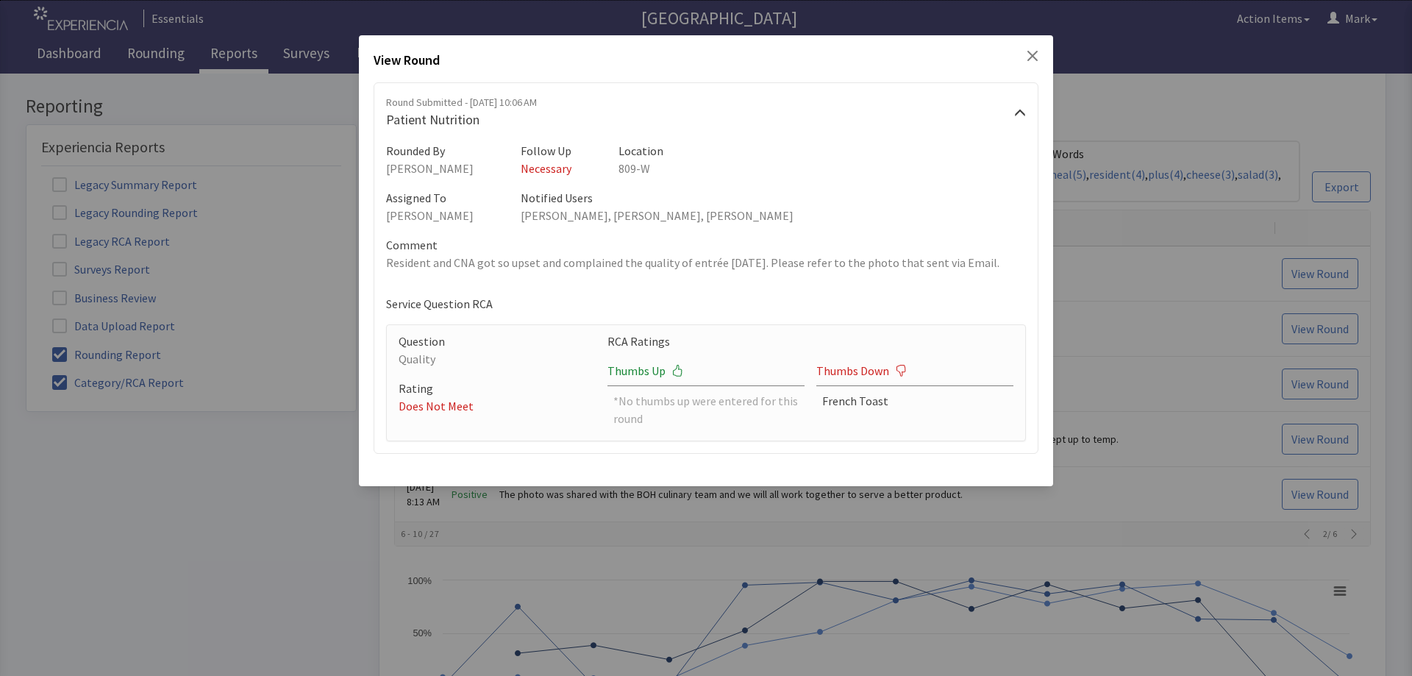
click at [1036, 63] on div "View Round" at bounding box center [706, 63] width 665 height 26
click at [1034, 55] on icon "Close" at bounding box center [1032, 56] width 10 height 10
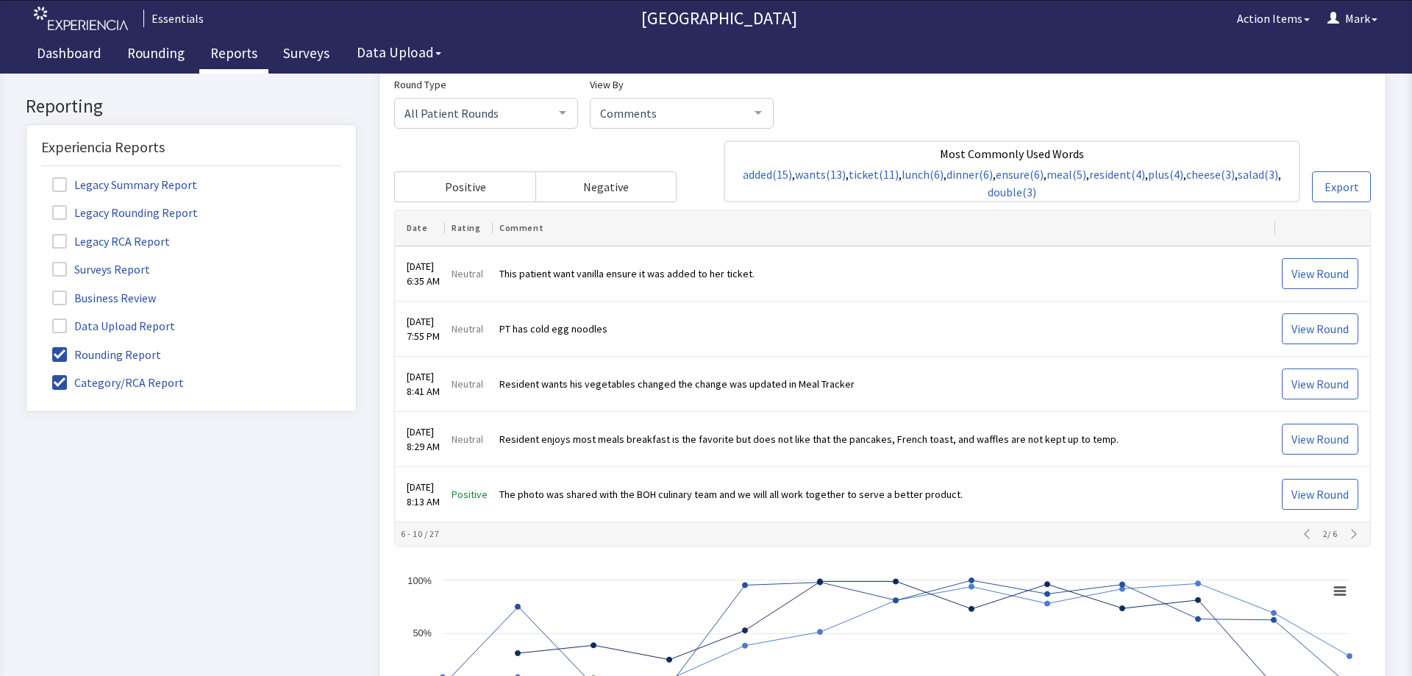
click at [1348, 532] on icon "button" at bounding box center [1354, 534] width 12 height 12
click at [1344, 532] on button "button" at bounding box center [1354, 534] width 21 height 12
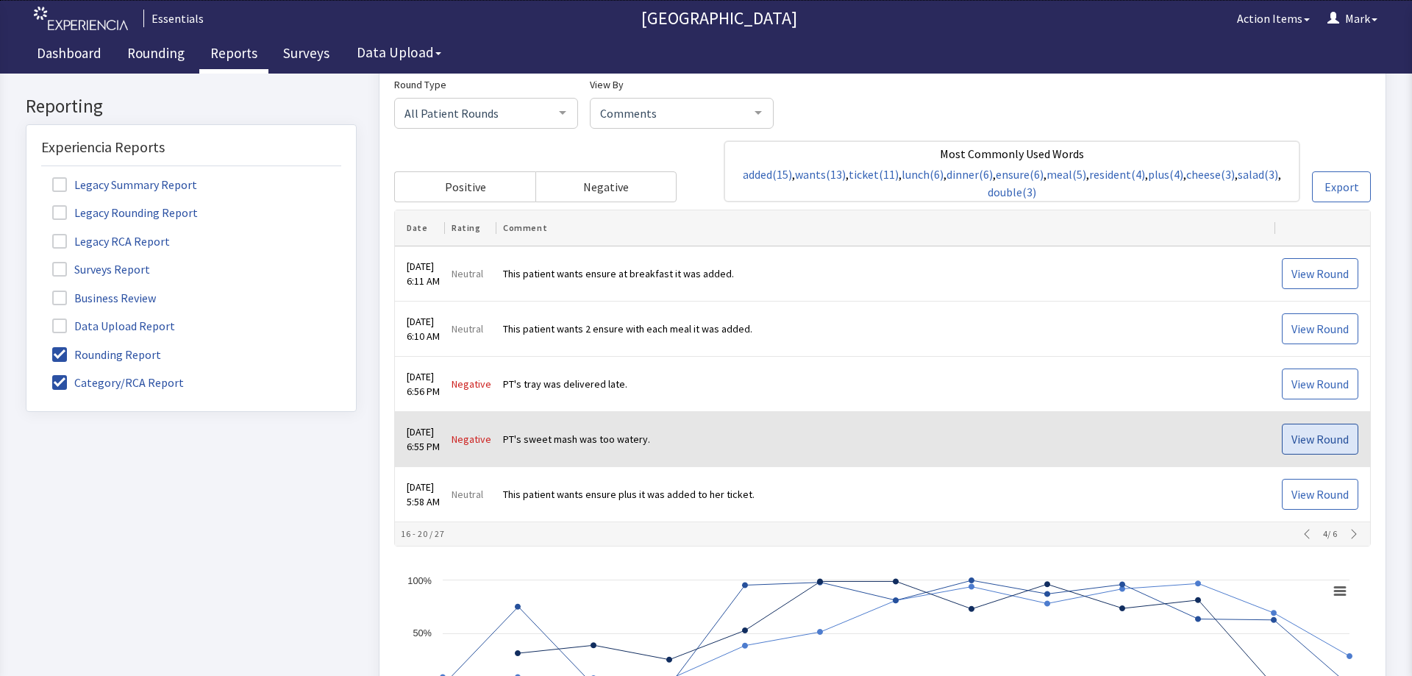
click at [1292, 435] on span "View Round" at bounding box center [1320, 439] width 57 height 18
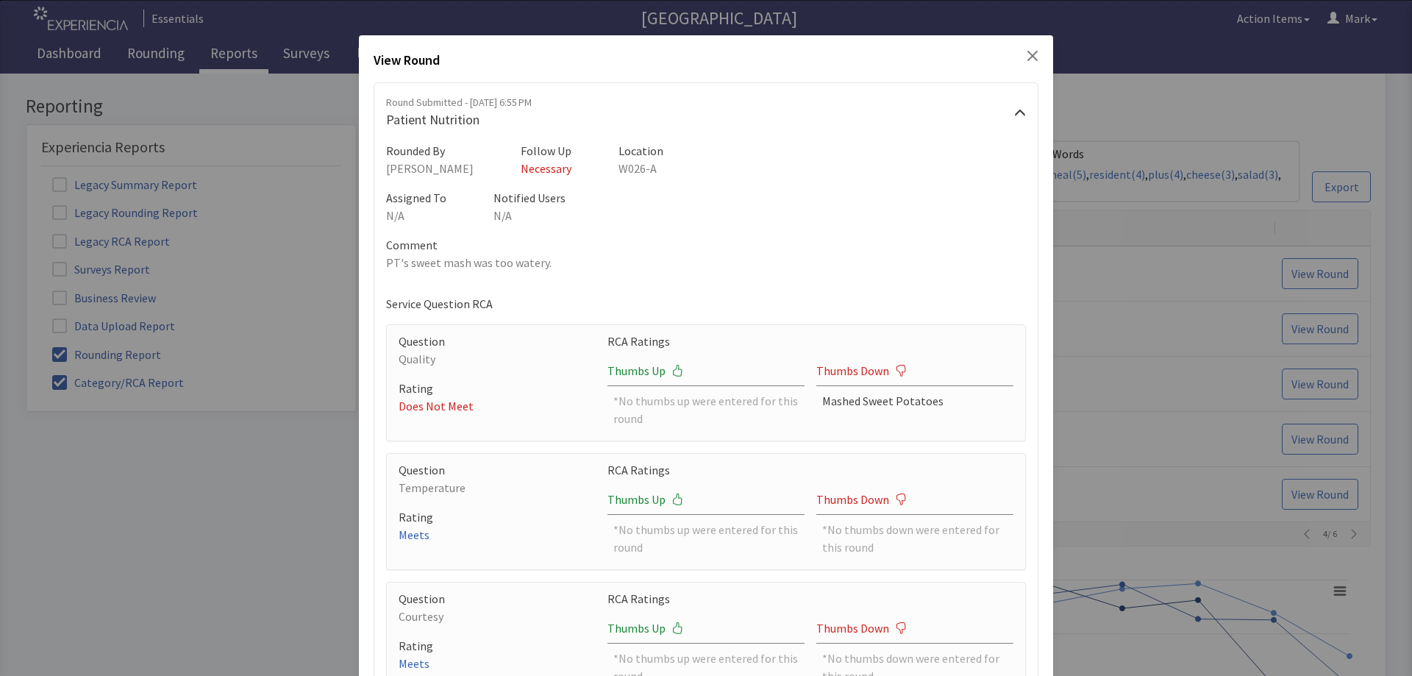
click at [1025, 62] on div "View Round" at bounding box center [706, 63] width 665 height 26
click at [1027, 59] on icon "Close" at bounding box center [1032, 56] width 10 height 10
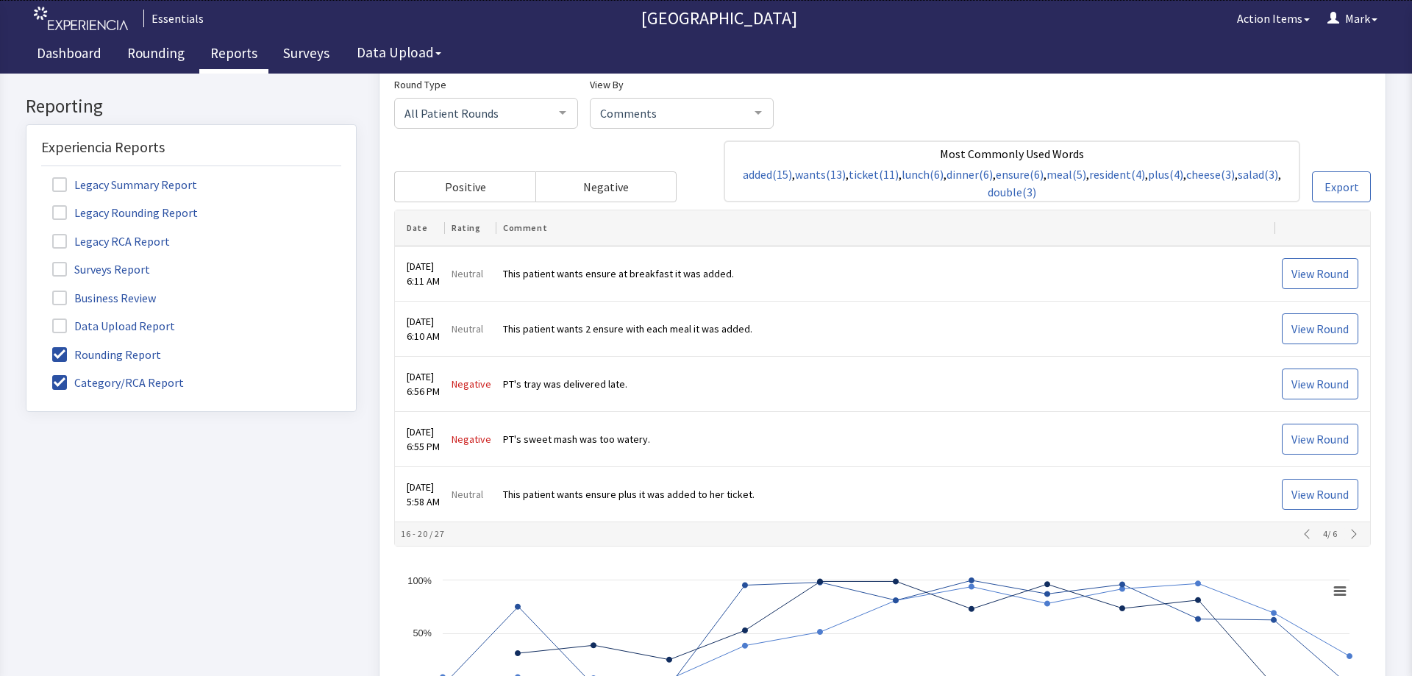
click at [1351, 531] on icon "button" at bounding box center [1353, 534] width 5 height 10
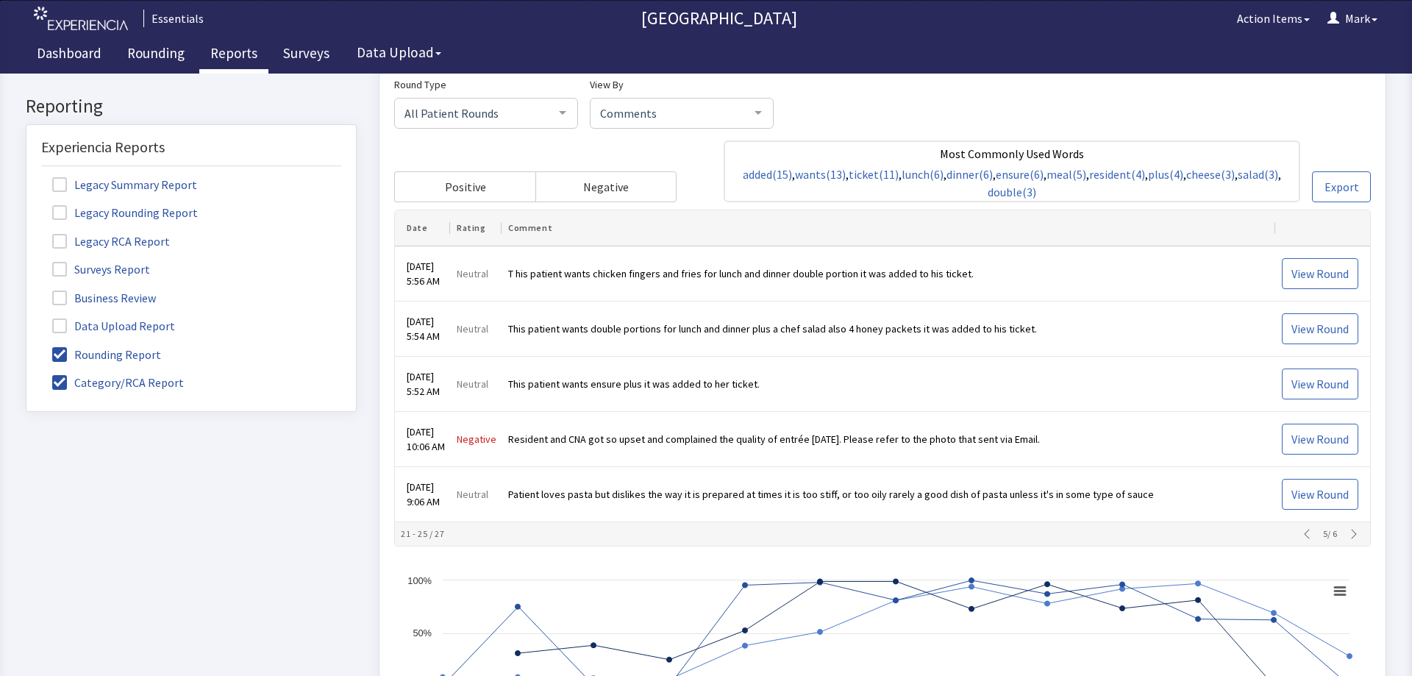
click at [1334, 532] on div "5 / 6" at bounding box center [1331, 534] width 68 height 12
